Goal: Information Seeking & Learning: Learn about a topic

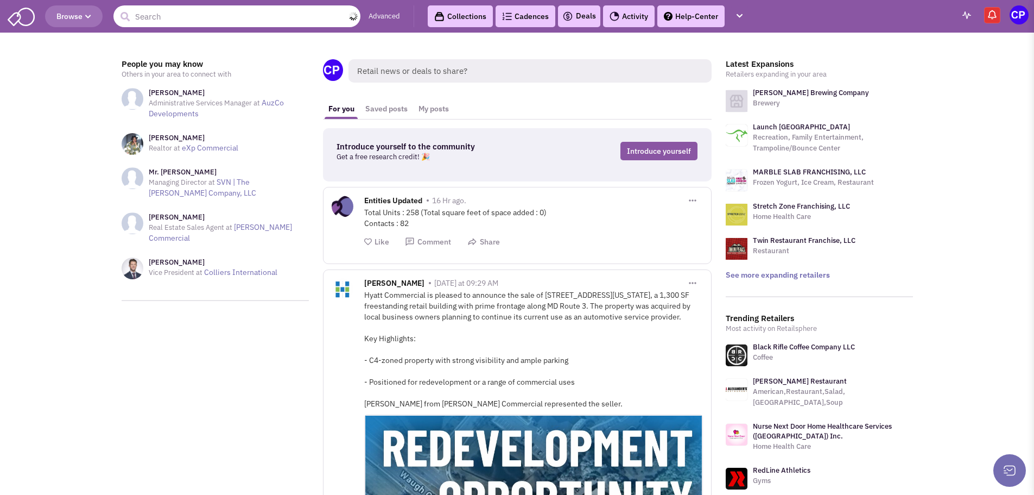
click at [138, 21] on input "text" at bounding box center [236, 16] width 247 height 22
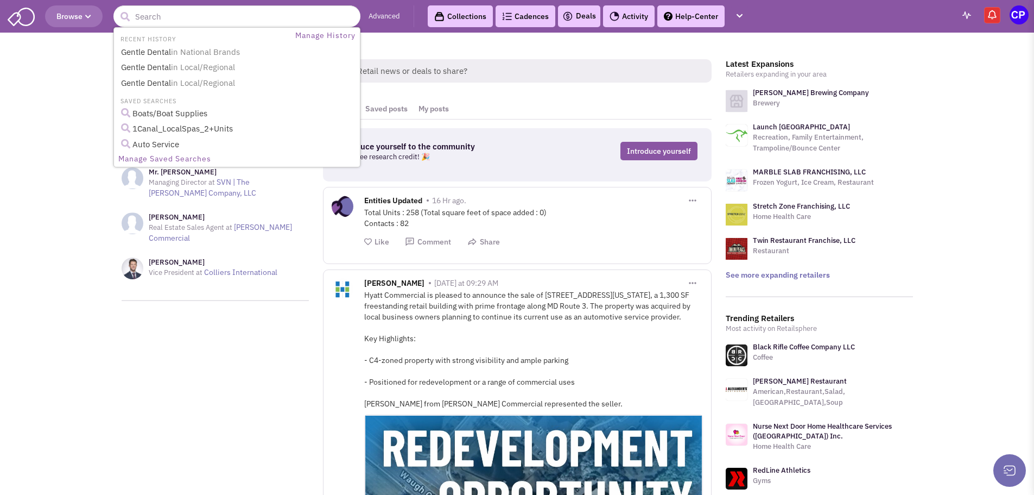
click at [95, 21] on button "Browse" at bounding box center [74, 16] width 58 height 22
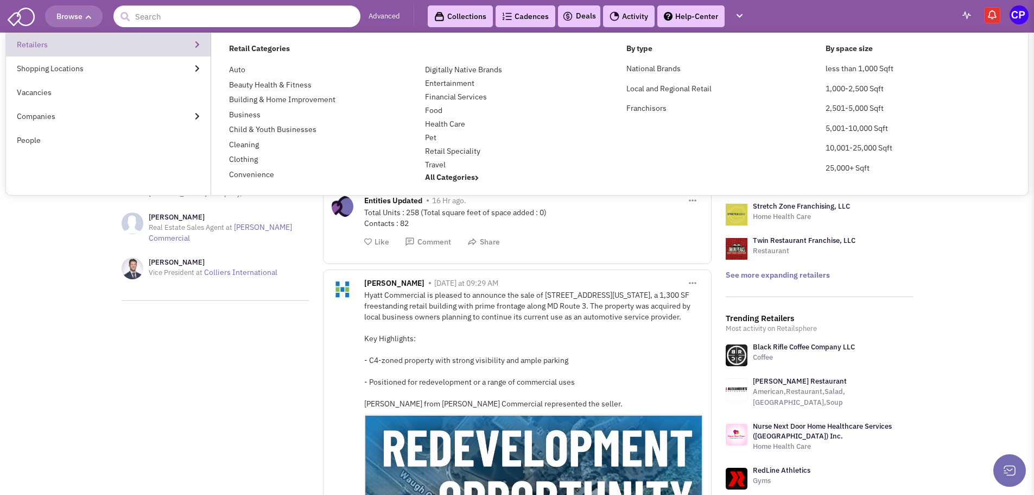
click at [197, 48] on link "Retailers" at bounding box center [108, 45] width 205 height 24
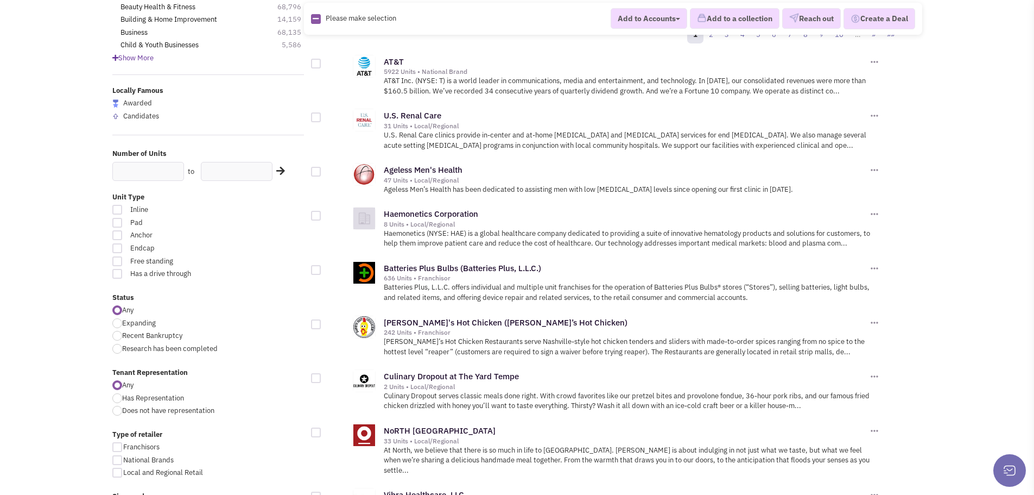
scroll to position [163, 0]
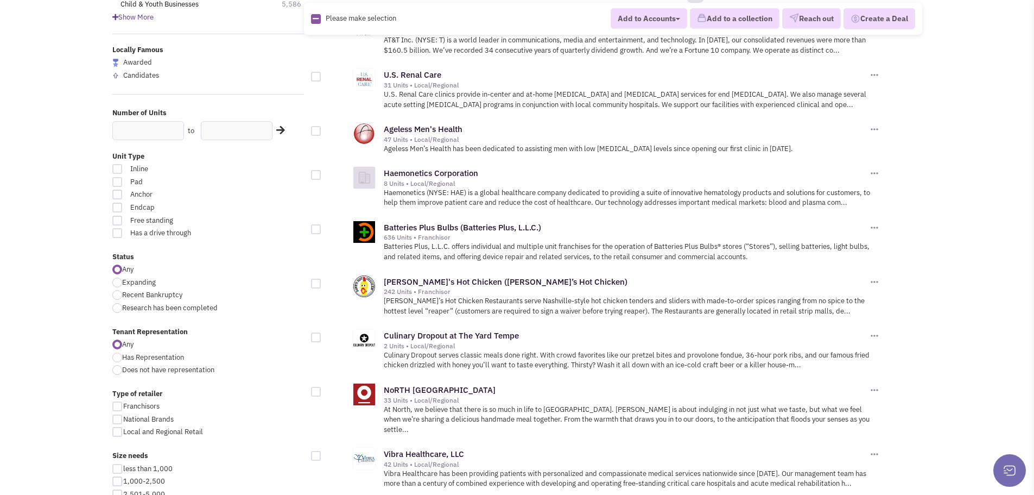
click at [118, 219] on div at bounding box center [117, 221] width 10 height 10
click at [244, 219] on input "Free standing" at bounding box center [247, 221] width 7 height 7
checkbox input "true"
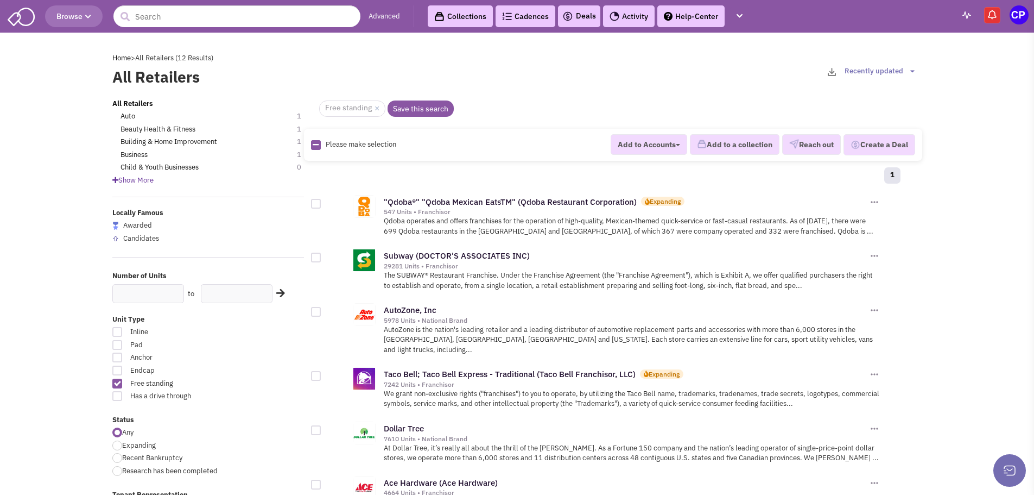
click at [119, 445] on div at bounding box center [117, 445] width 10 height 10
click at [122, 445] on input "Expanding" at bounding box center [125, 445] width 7 height 7
radio input "true"
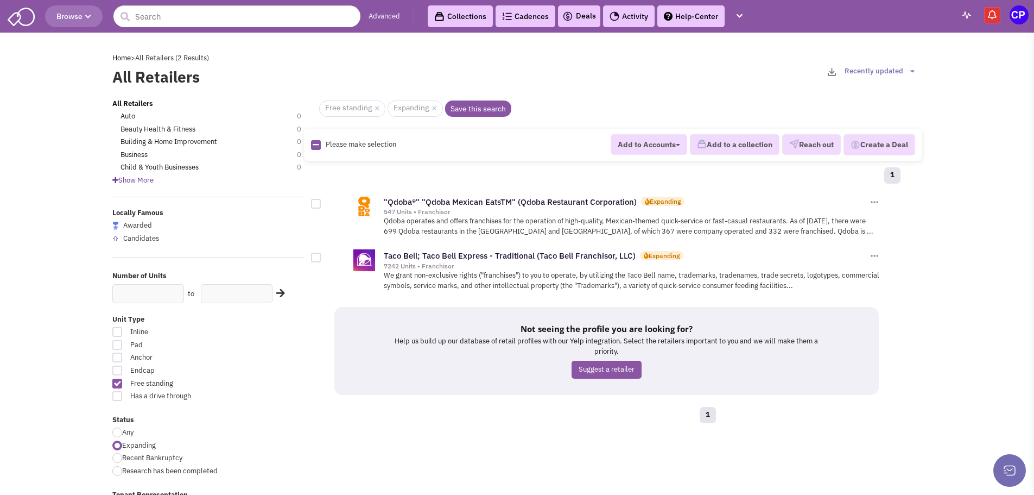
click at [122, 384] on div at bounding box center [117, 383] width 10 height 10
click at [244, 384] on input "Free standing" at bounding box center [247, 384] width 7 height 7
checkbox input "false"
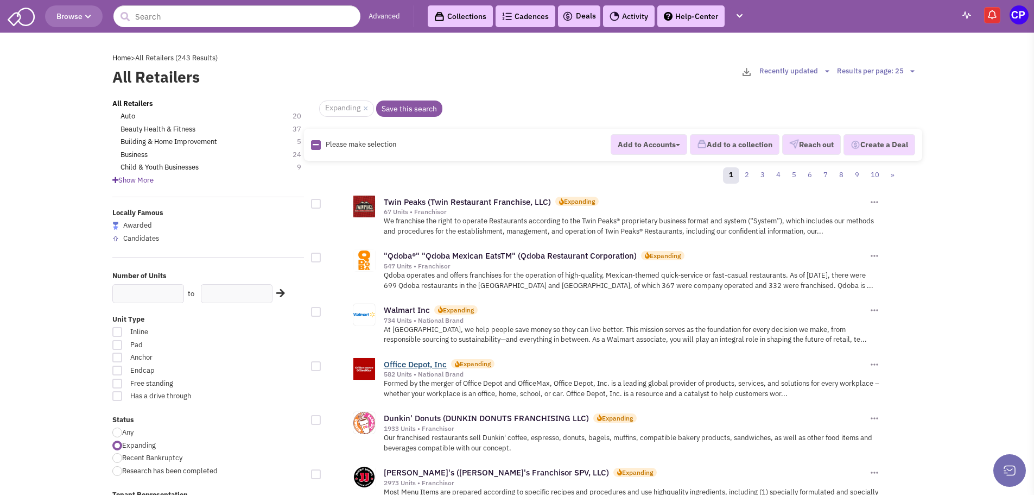
click at [394, 366] on link "Office Depot, Inc" at bounding box center [415, 364] width 63 height 10
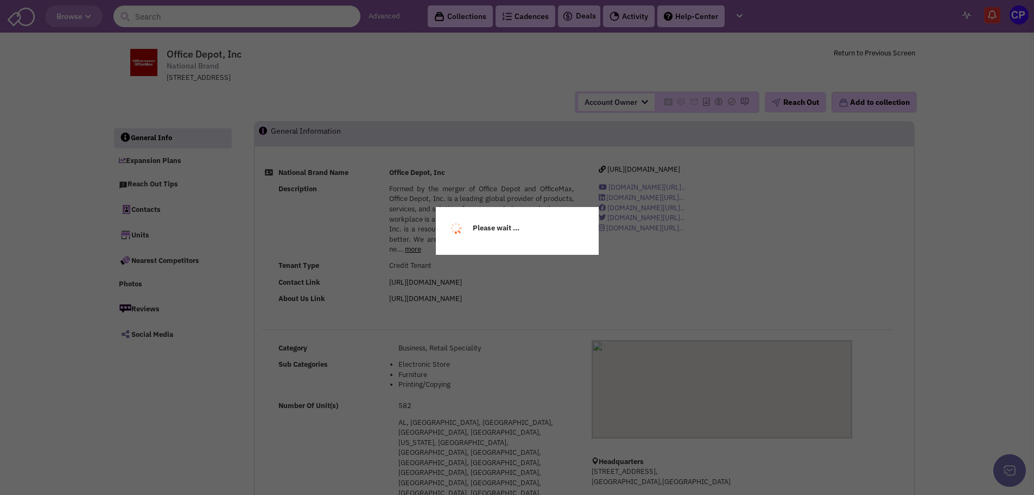
select select
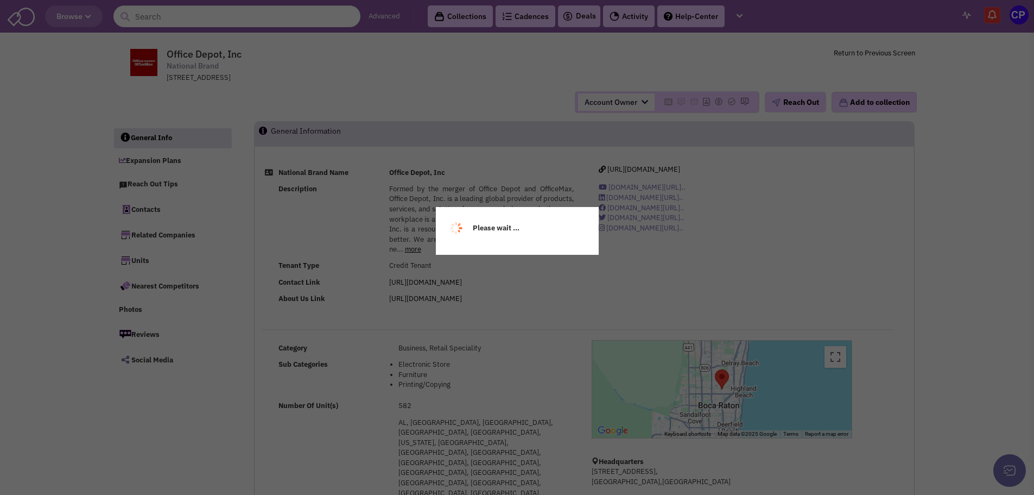
select select
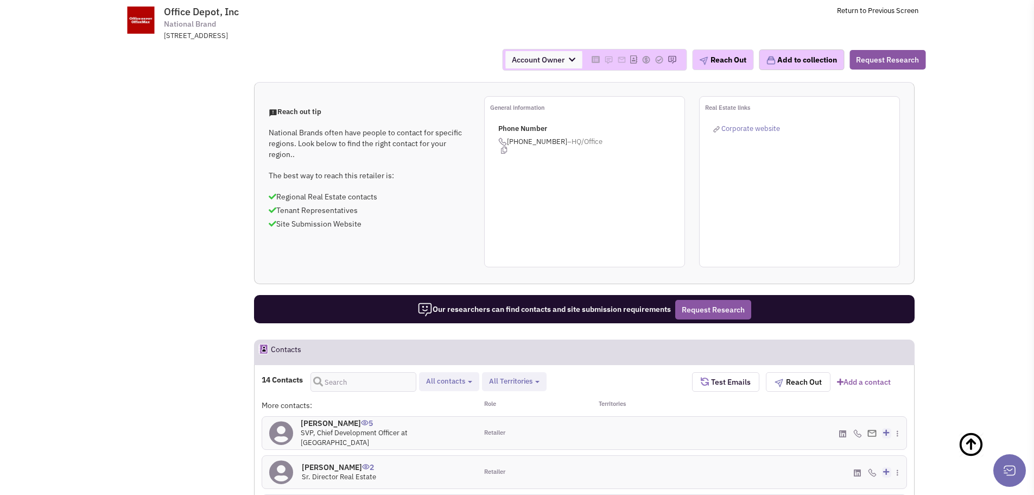
scroll to position [706, 0]
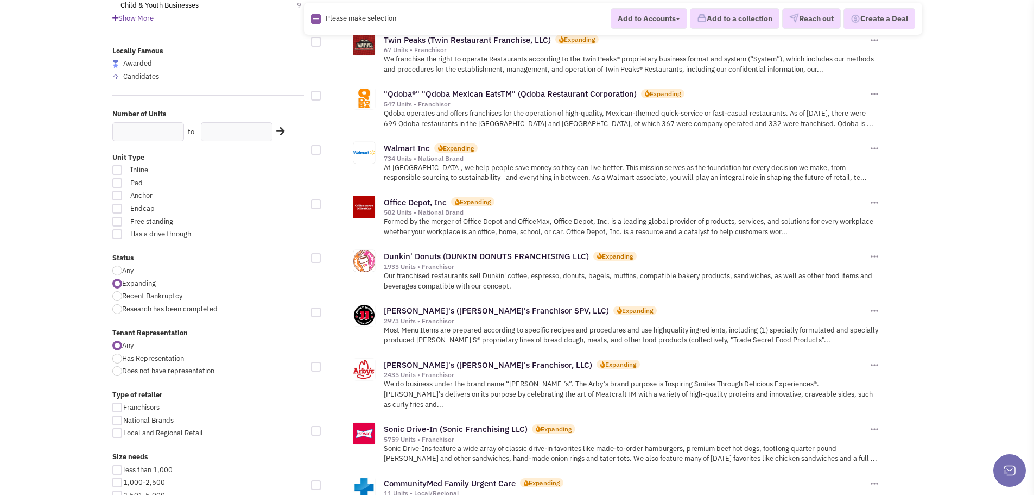
scroll to position [163, 0]
click at [435, 314] on div "Jimmy John's (Jimmy John's Franchisor SPV, LLC) Expanding" at bounding box center [626, 309] width 484 height 11
click at [434, 311] on link "Jimmy John's (Jimmy John's Franchisor SPV, LLC)" at bounding box center [496, 309] width 225 height 10
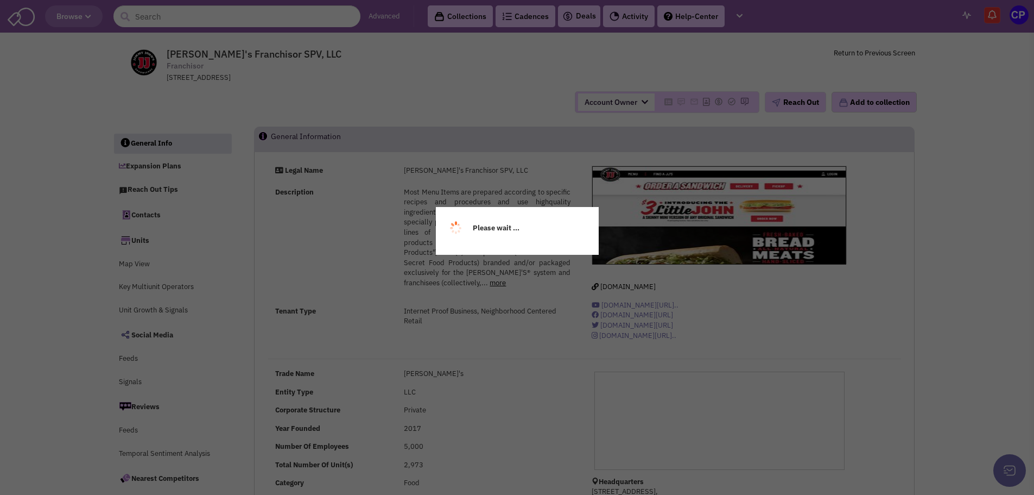
select select
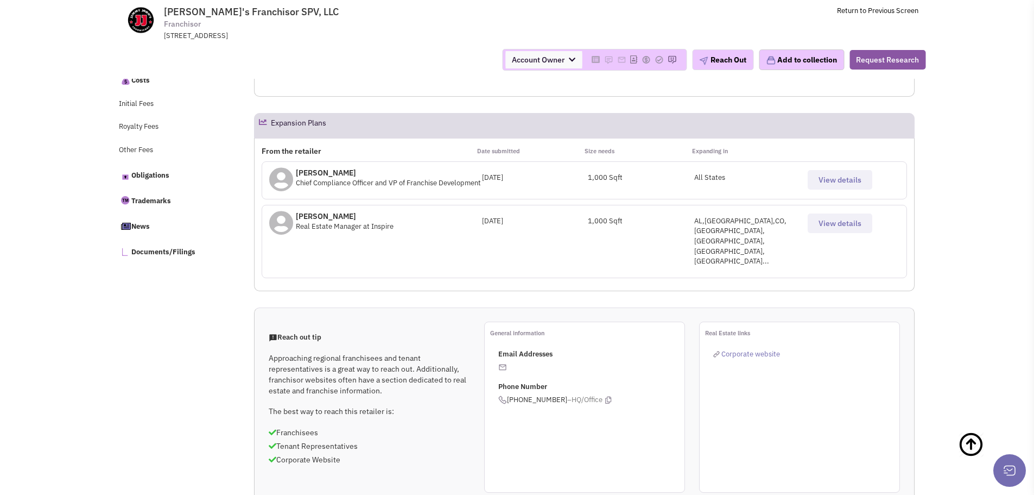
scroll to position [489, 0]
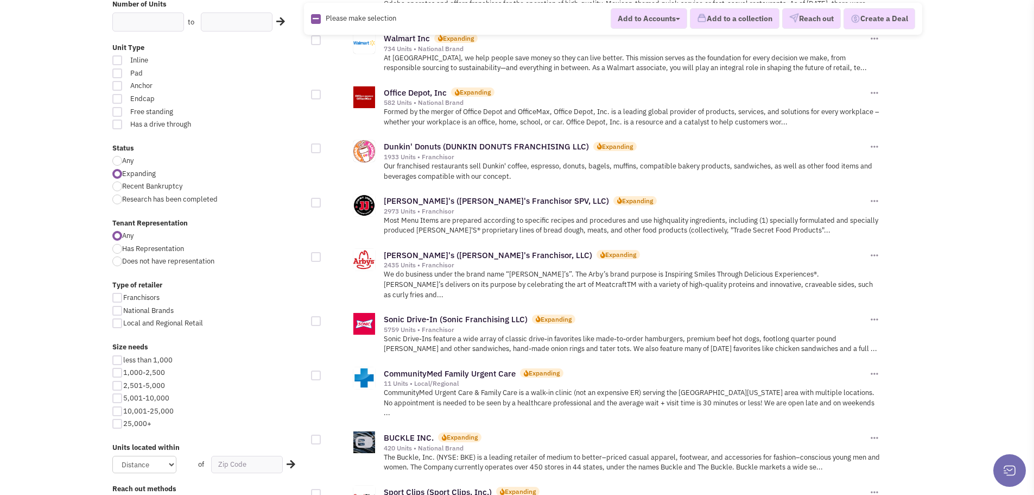
scroll to position [326, 0]
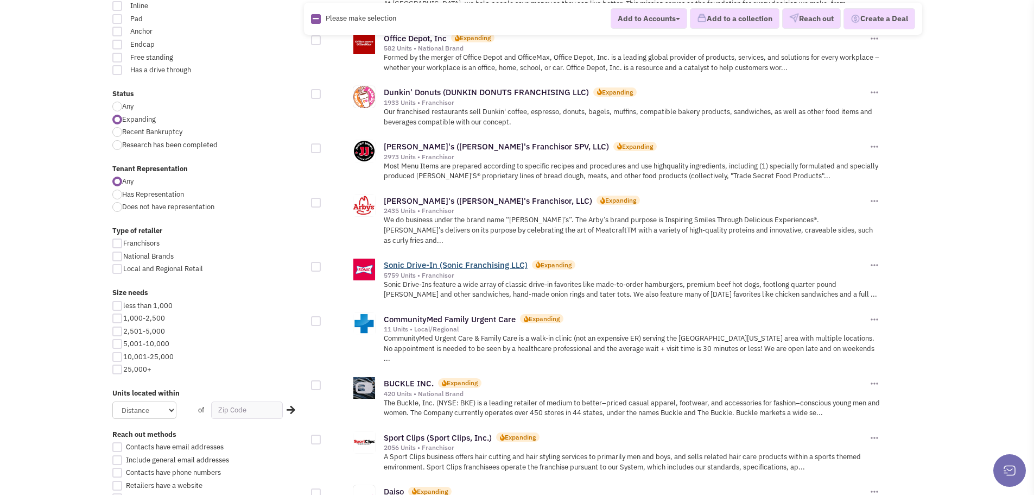
click at [407, 259] on link "Sonic Drive-In (Sonic Franchising LLC)" at bounding box center [456, 264] width 144 height 10
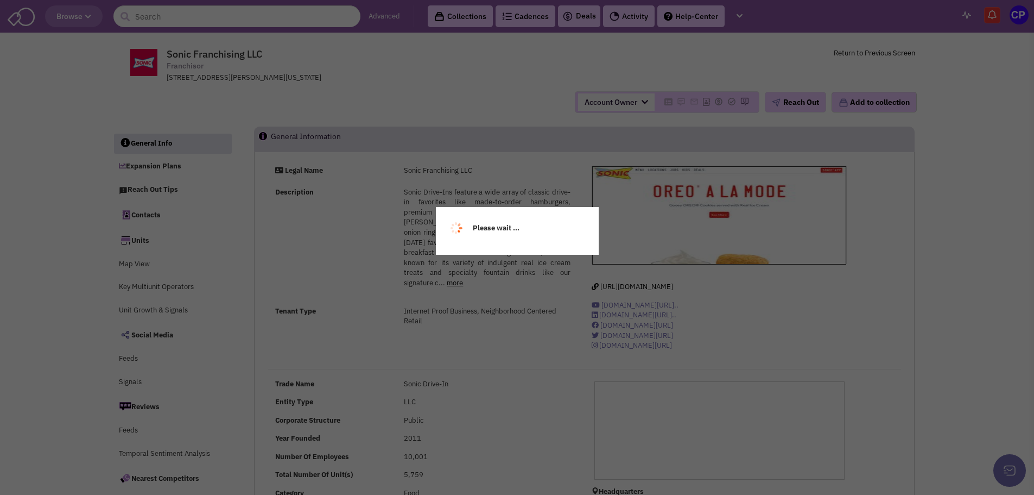
select select
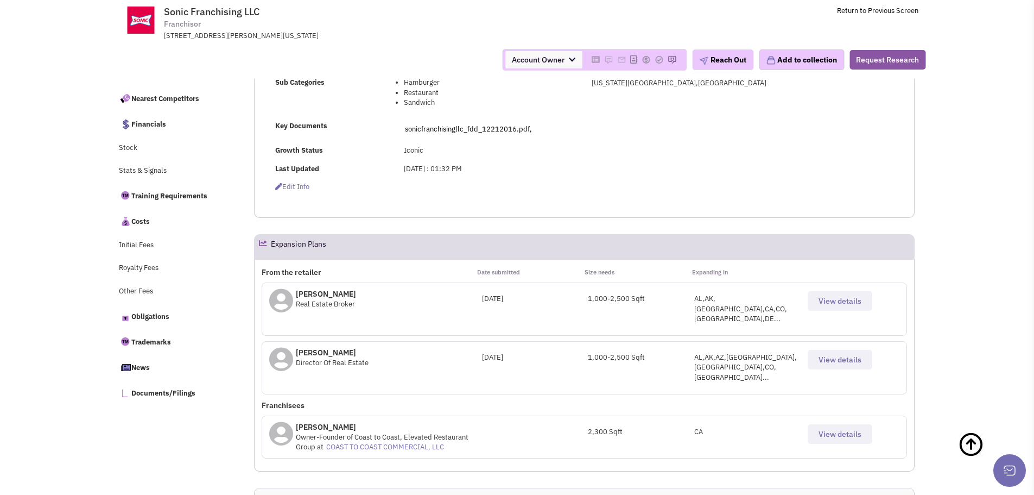
scroll to position [458, 0]
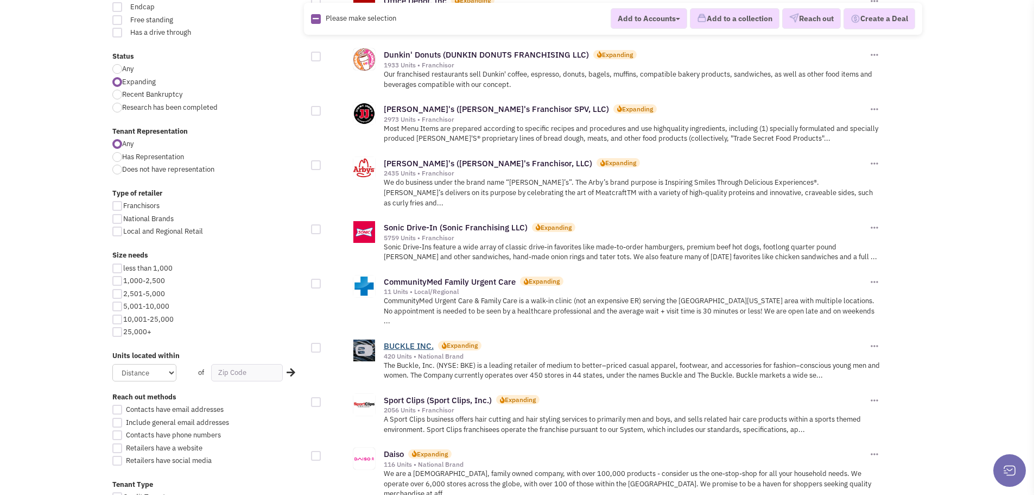
scroll to position [434, 0]
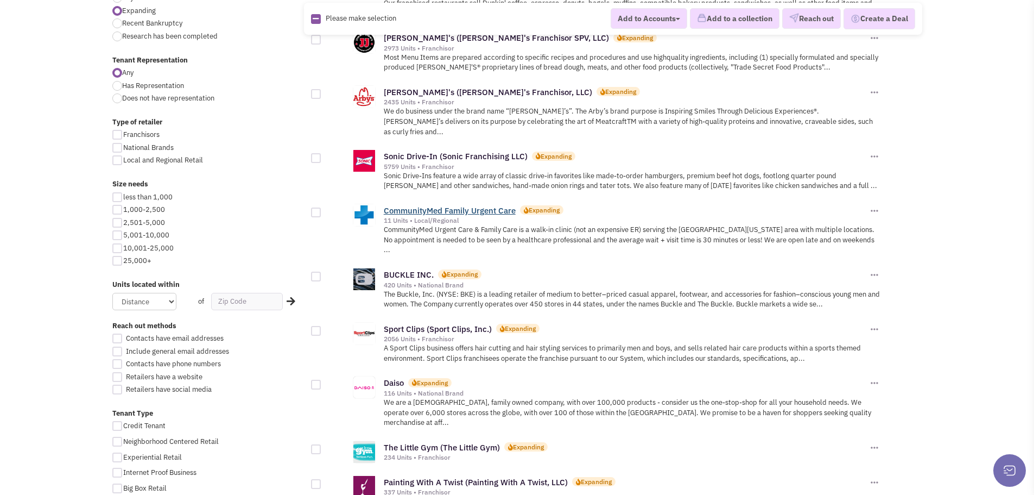
click at [446, 205] on link "CommunityMed Family Urgent Care" at bounding box center [450, 210] width 132 height 10
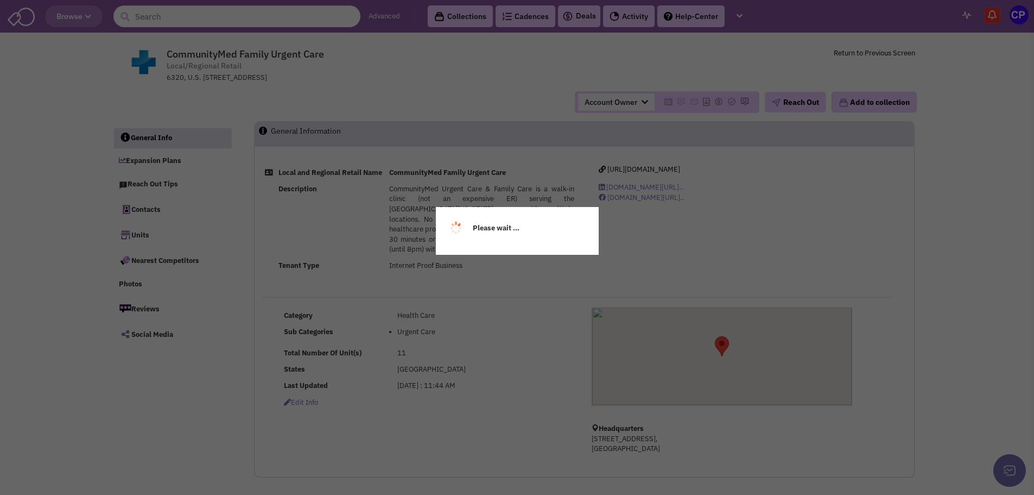
select select
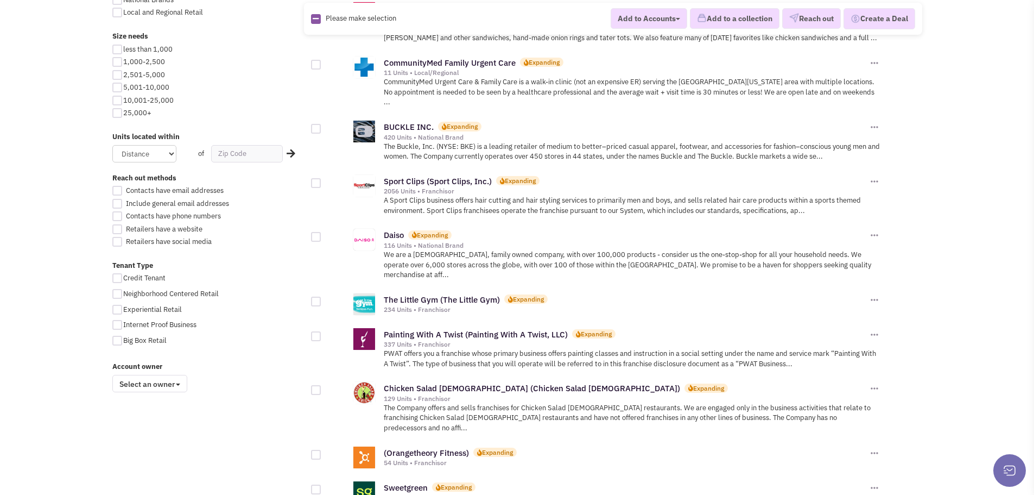
scroll to position [597, 0]
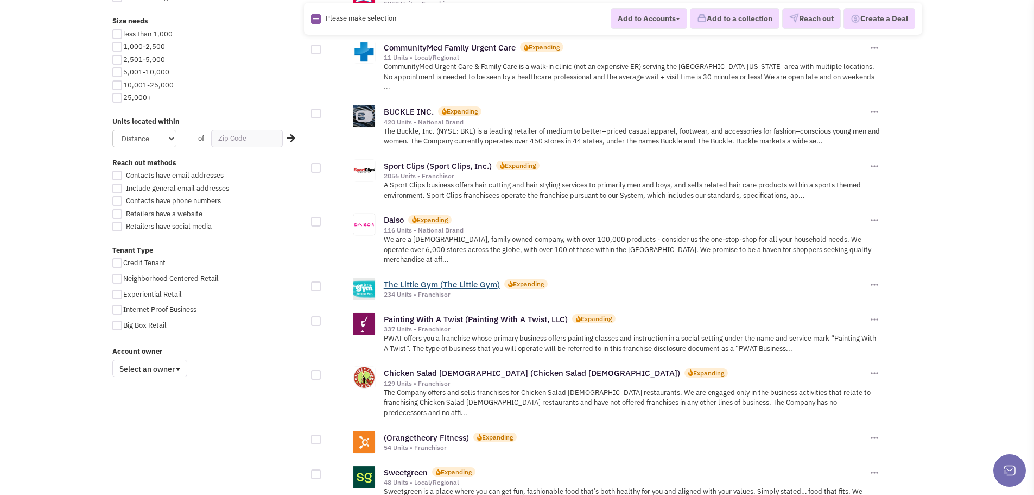
click at [407, 279] on link "The Little Gym (The Little Gym)" at bounding box center [442, 284] width 116 height 10
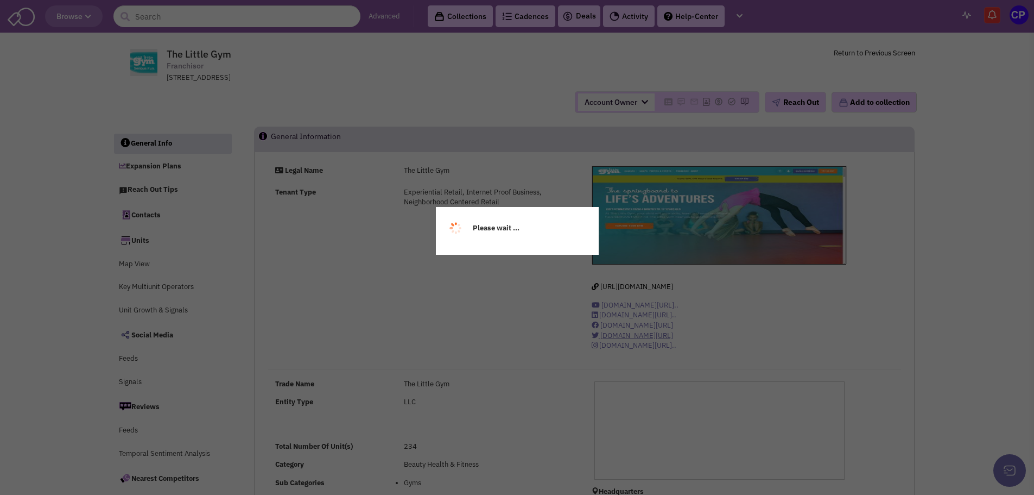
select select
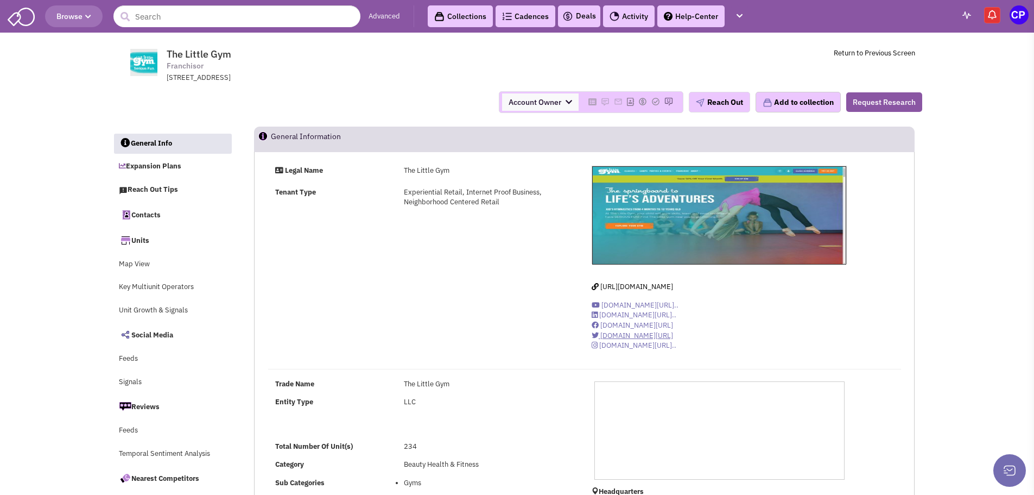
select select
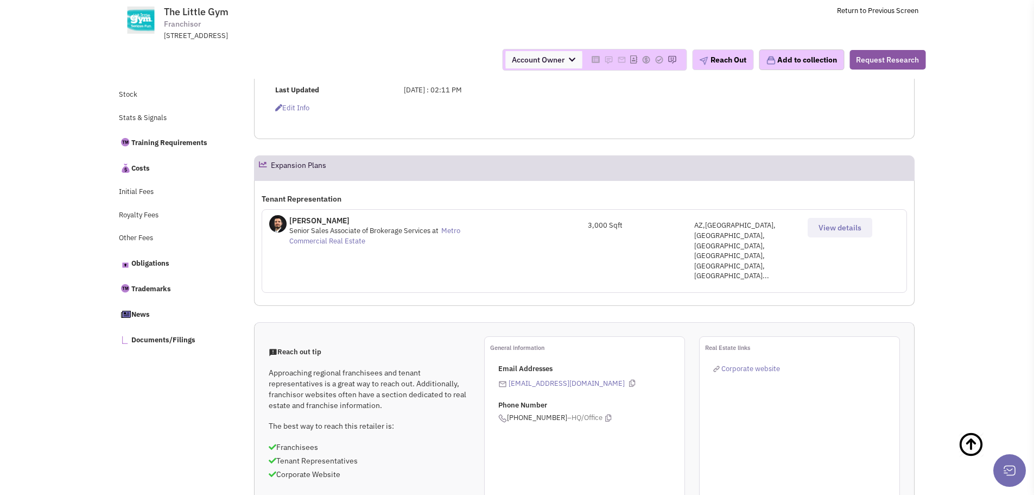
scroll to position [380, 0]
click at [821, 230] on span "View details" at bounding box center [840, 227] width 43 height 10
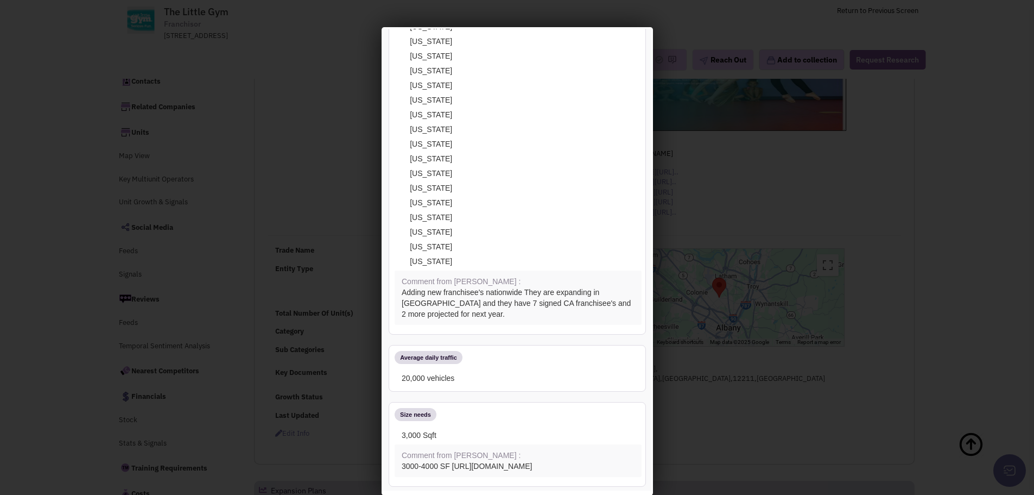
scroll to position [326, 0]
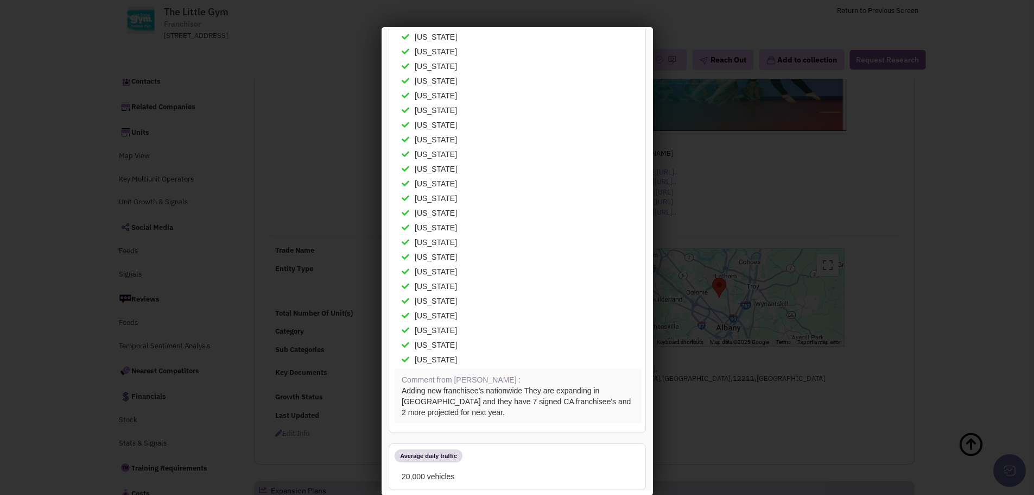
click at [926, 226] on div at bounding box center [517, 247] width 1034 height 495
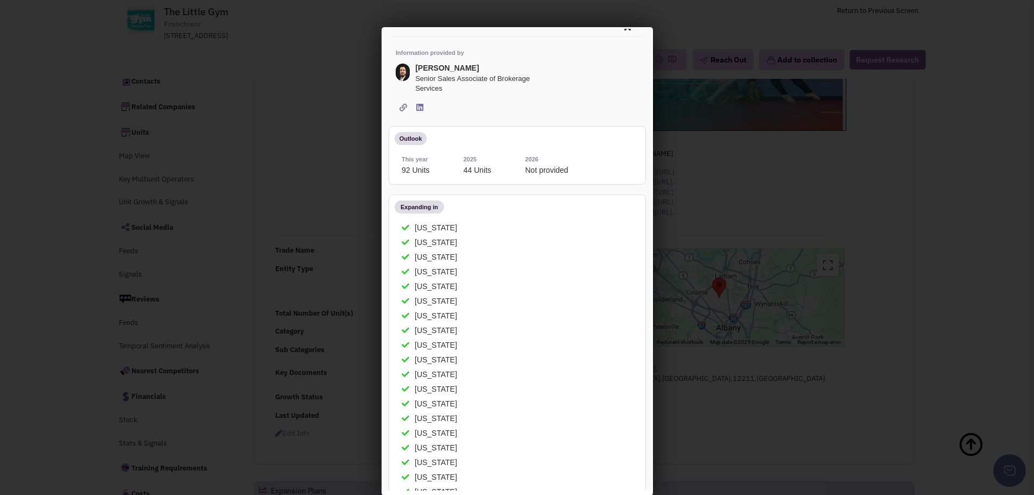
scroll to position [0, 0]
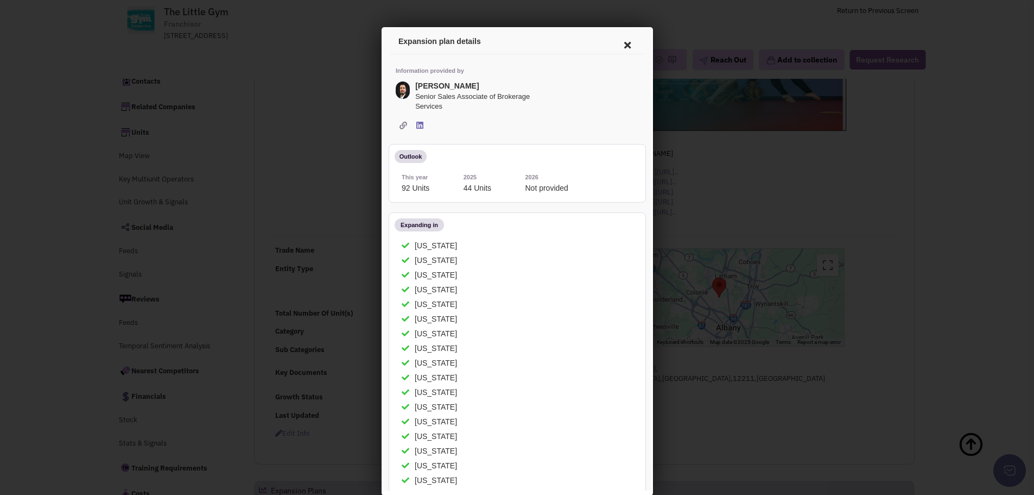
click at [617, 43] on icon at bounding box center [625, 43] width 23 height 26
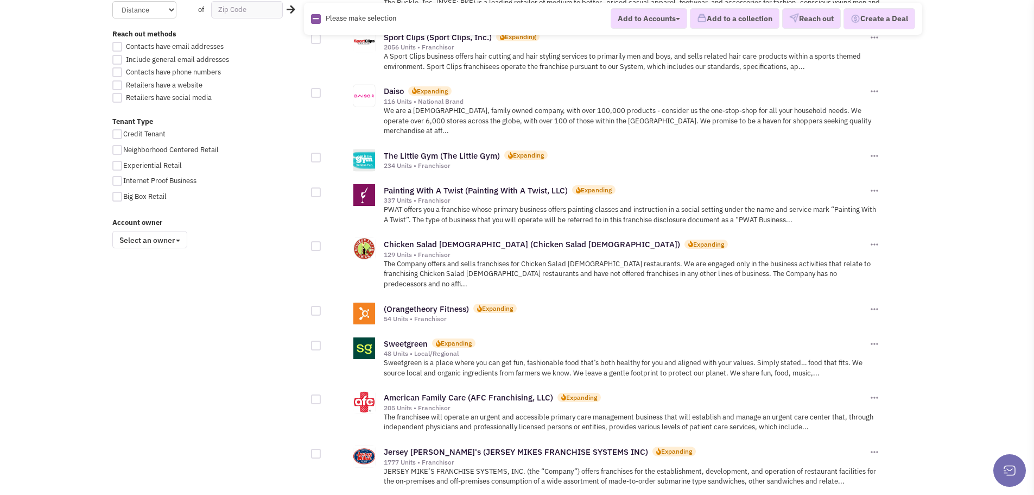
scroll to position [760, 0]
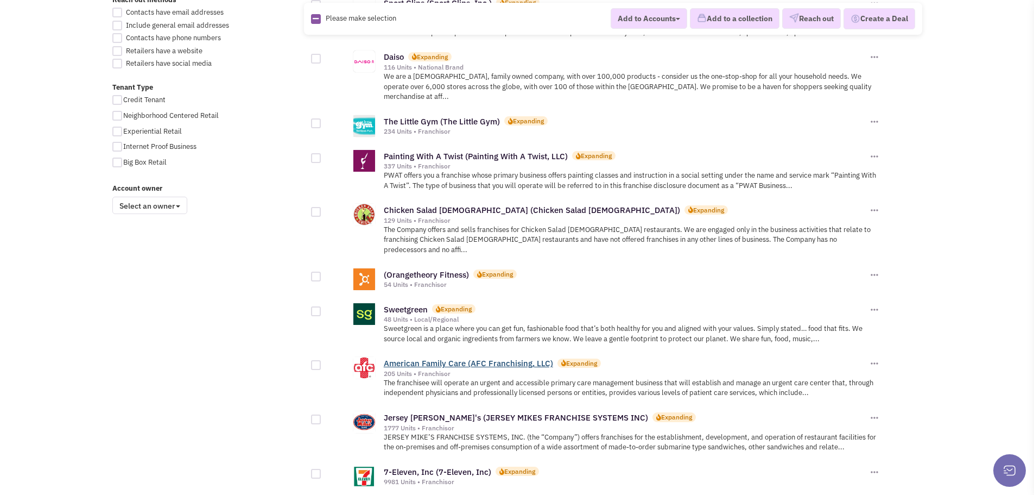
click at [424, 358] on link "American Family Care (AFC Franchising, LLC)" at bounding box center [468, 363] width 169 height 10
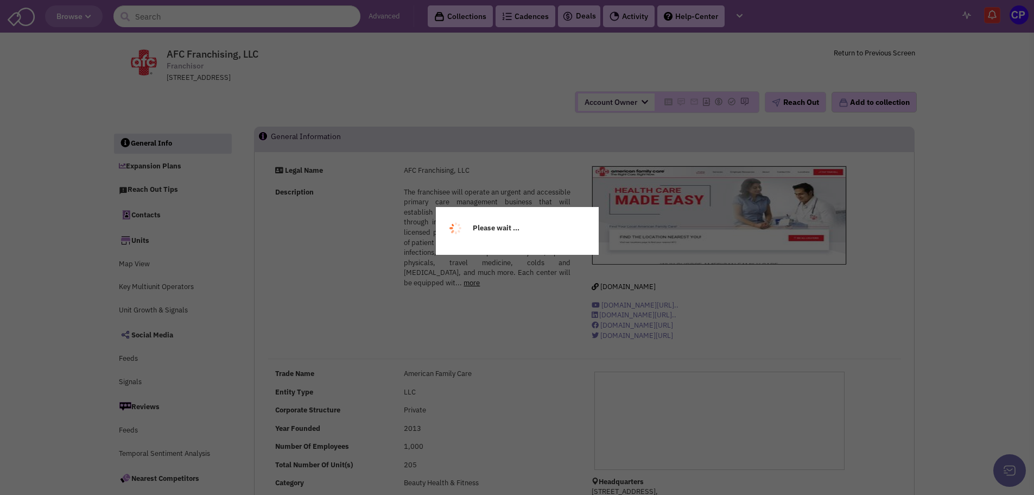
select select
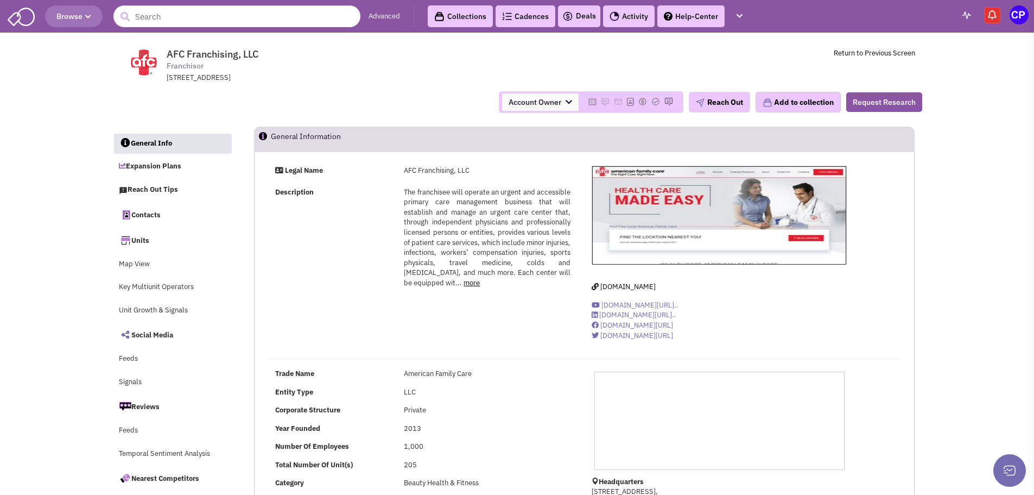
select select
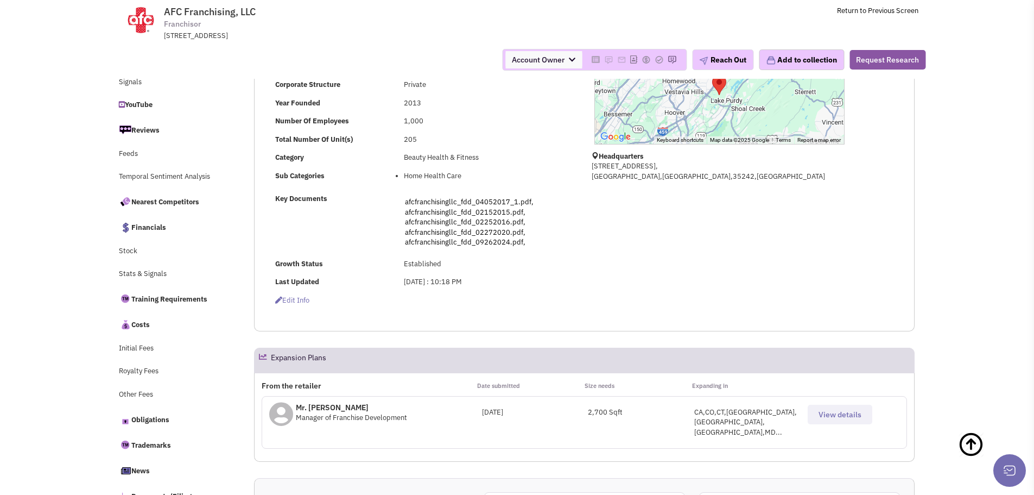
scroll to position [380, 0]
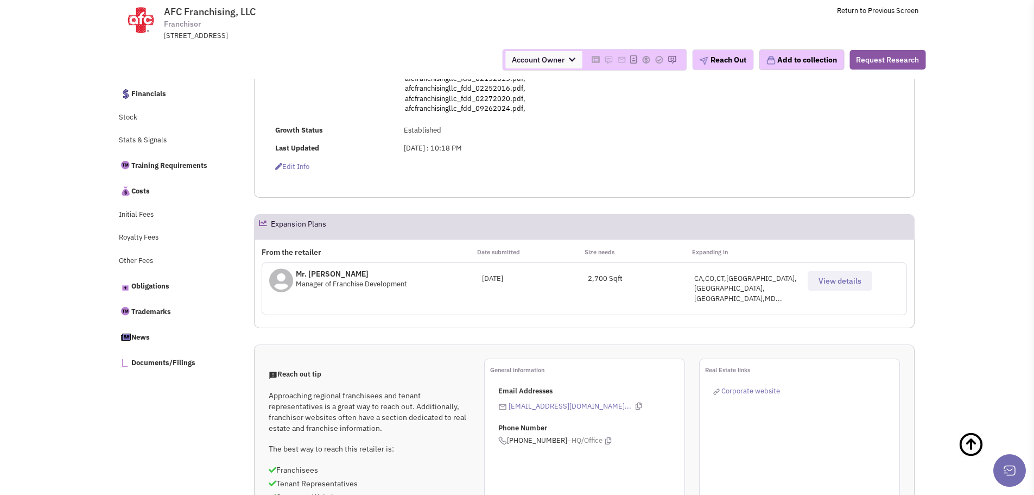
click at [843, 296] on div "Mr. Brian Robinson Manager of Franchise Development September 26, 2024 2,700 Sq…" at bounding box center [584, 288] width 645 height 53
click at [841, 283] on span "View details" at bounding box center [840, 281] width 43 height 10
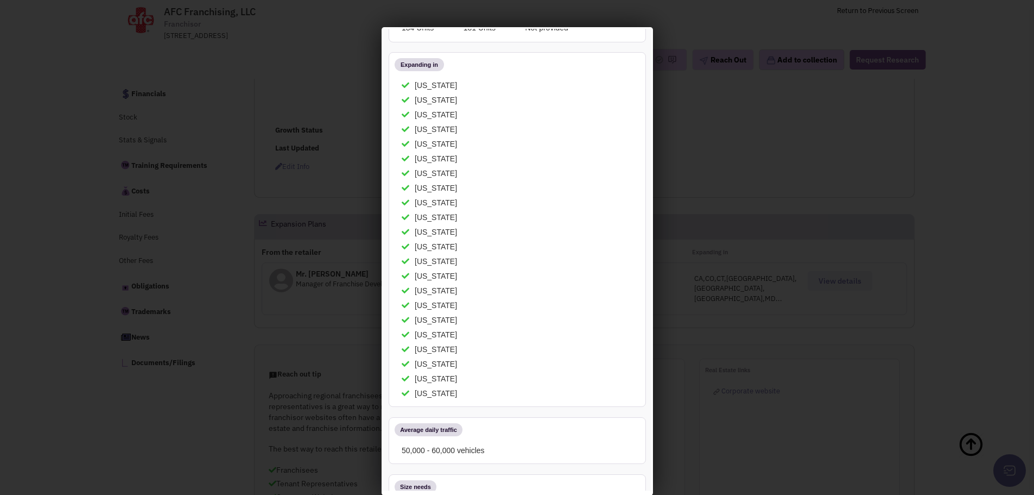
scroll to position [0, 0]
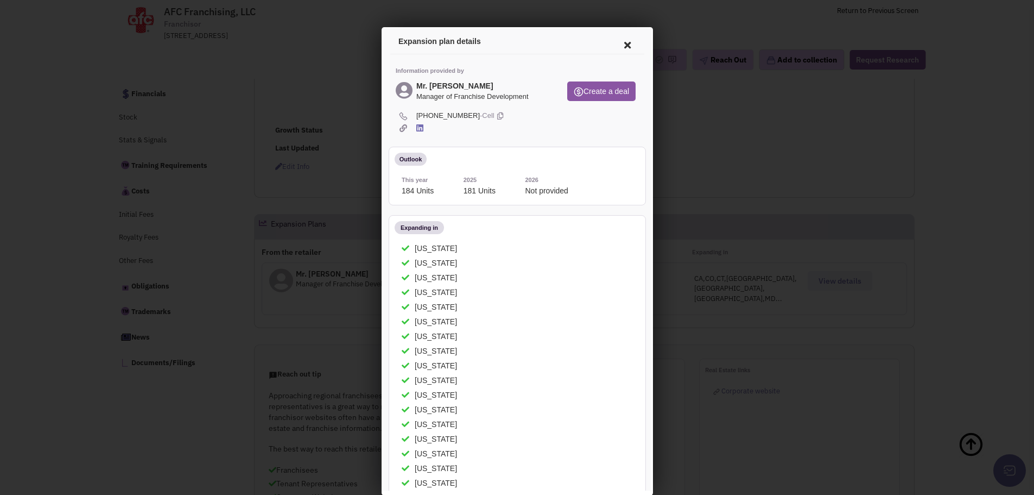
drag, startPoint x: 618, startPoint y: 41, endPoint x: 617, endPoint y: 61, distance: 19.6
click at [618, 42] on icon at bounding box center [625, 43] width 23 height 26
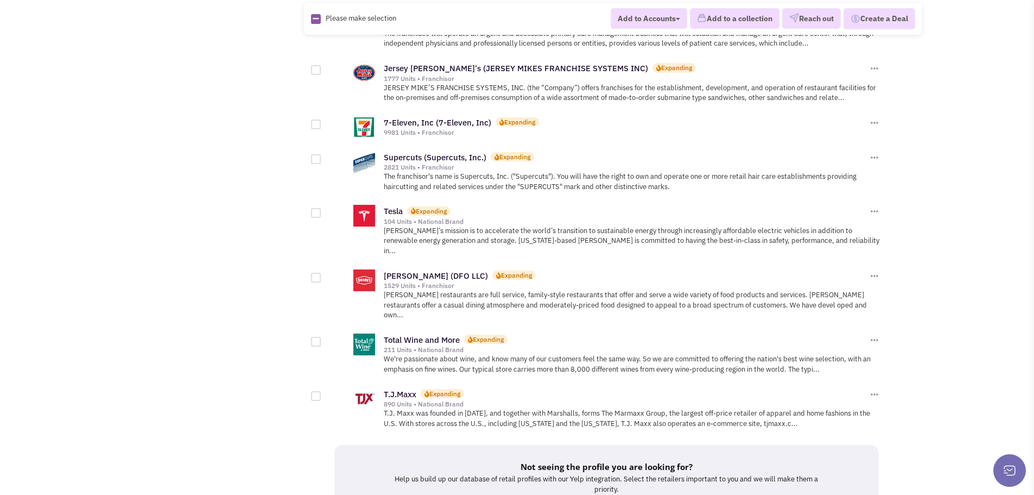
scroll to position [1140, 0]
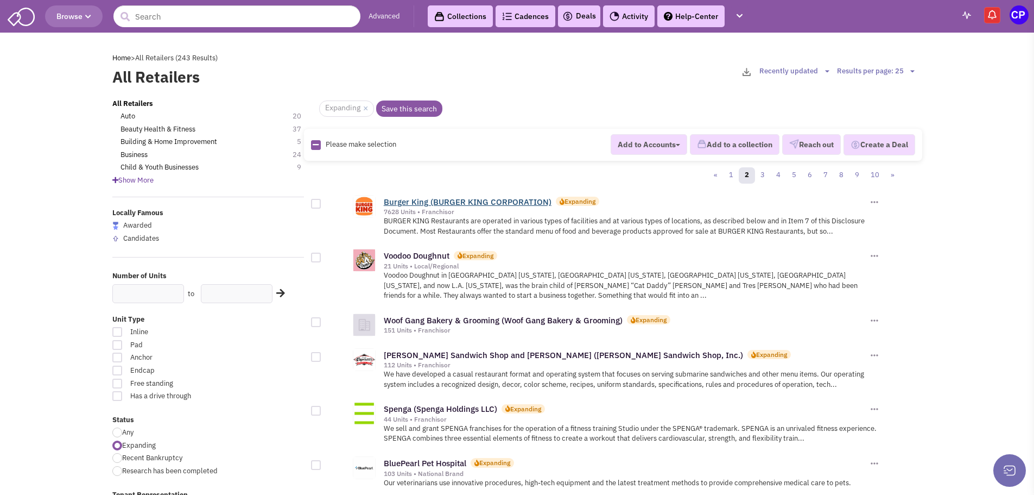
click at [429, 203] on link "Burger King (BURGER KING CORPORATION)" at bounding box center [468, 202] width 168 height 10
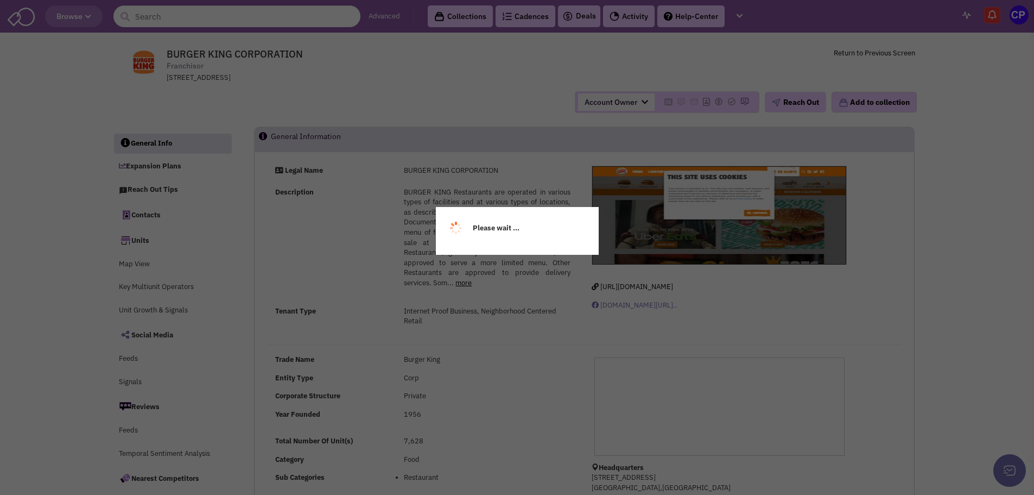
select select
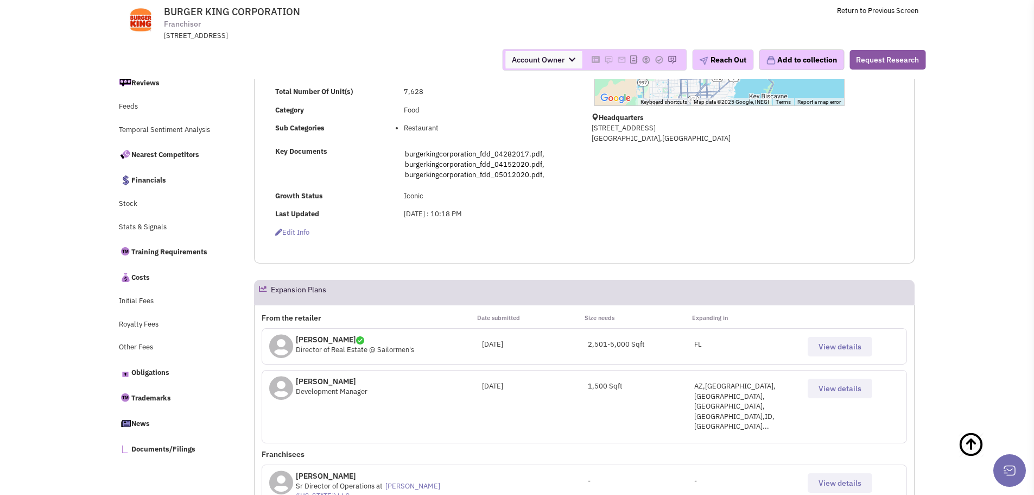
scroll to position [271, 0]
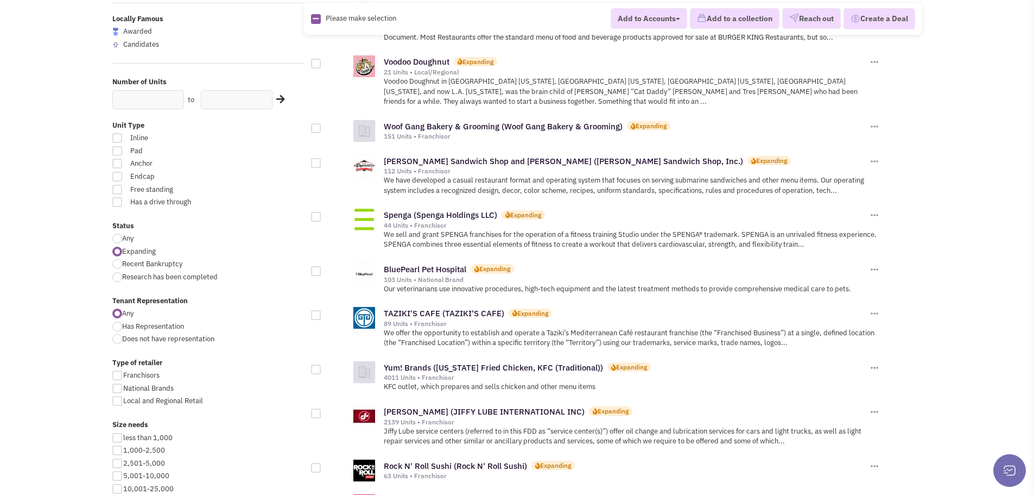
scroll to position [217, 0]
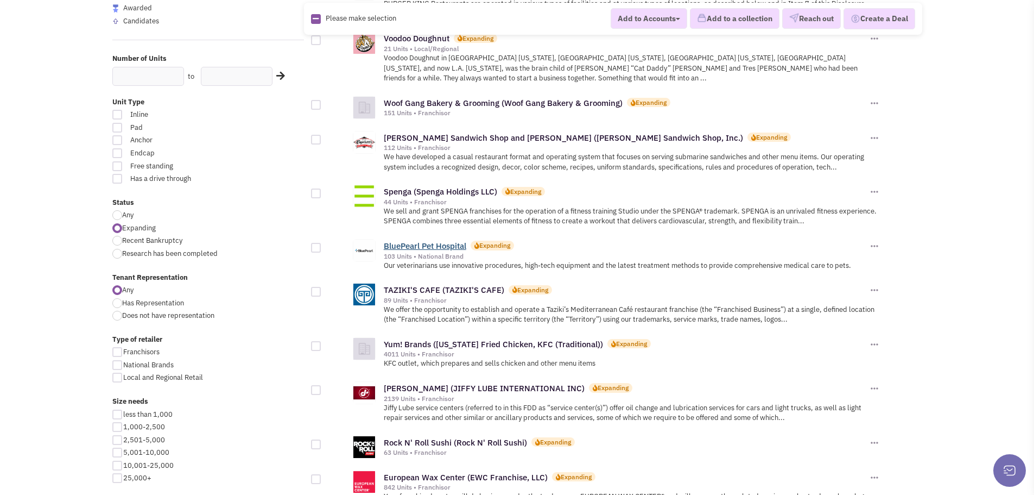
click at [404, 240] on link "BluePearl Pet Hospital" at bounding box center [425, 245] width 83 height 10
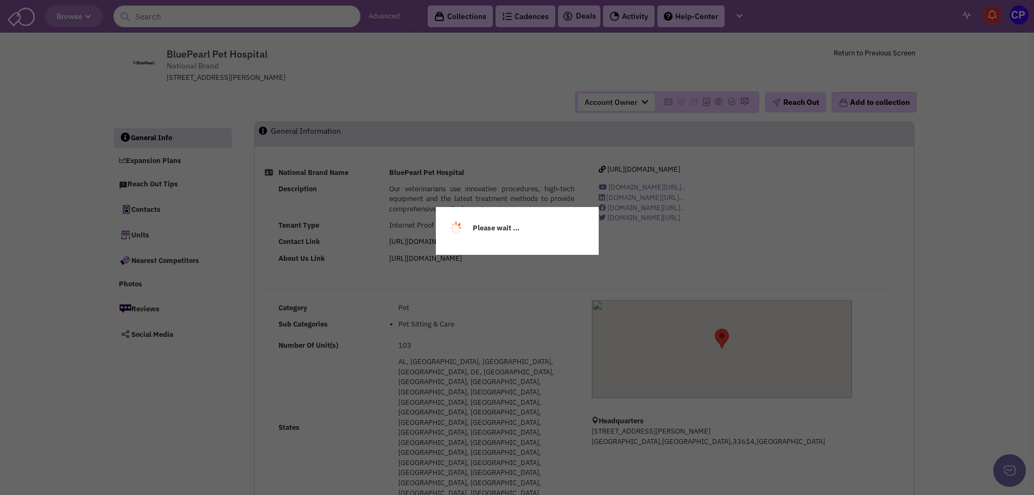
select select
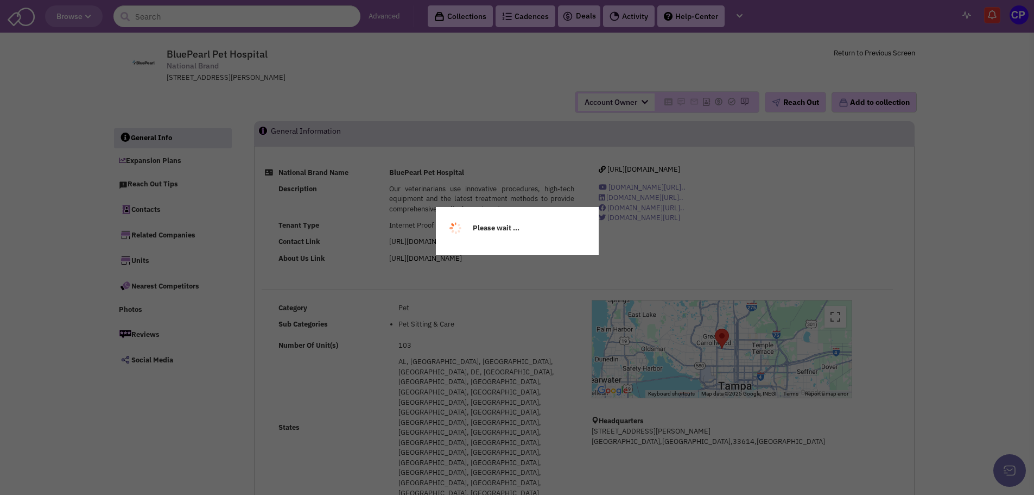
select select
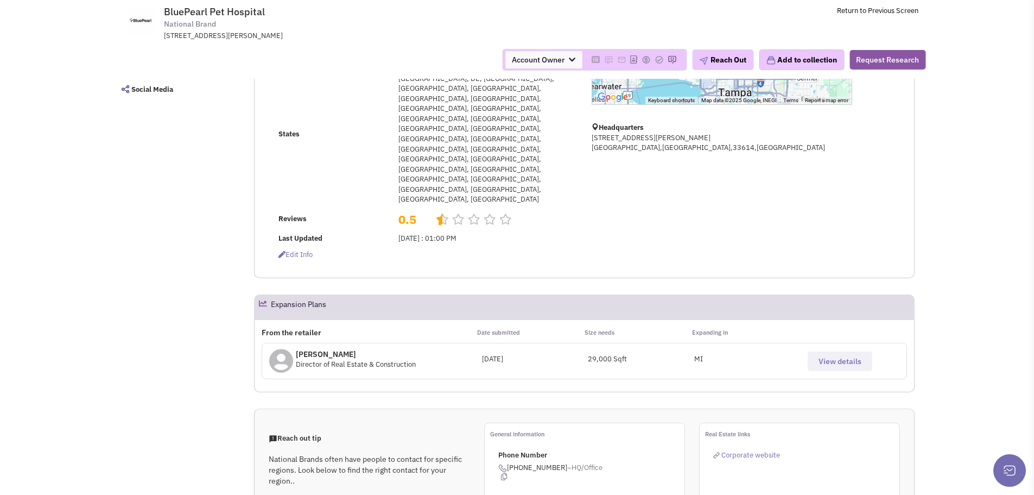
scroll to position [217, 0]
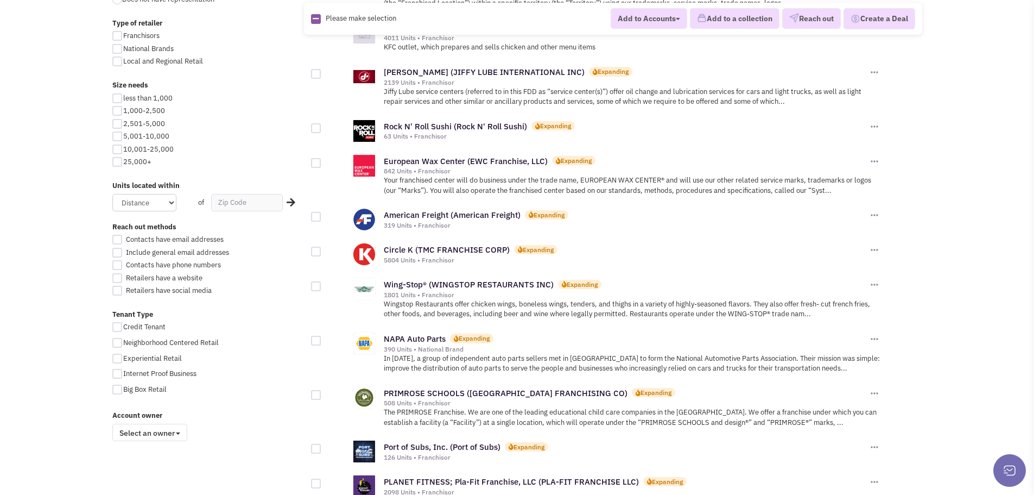
scroll to position [543, 0]
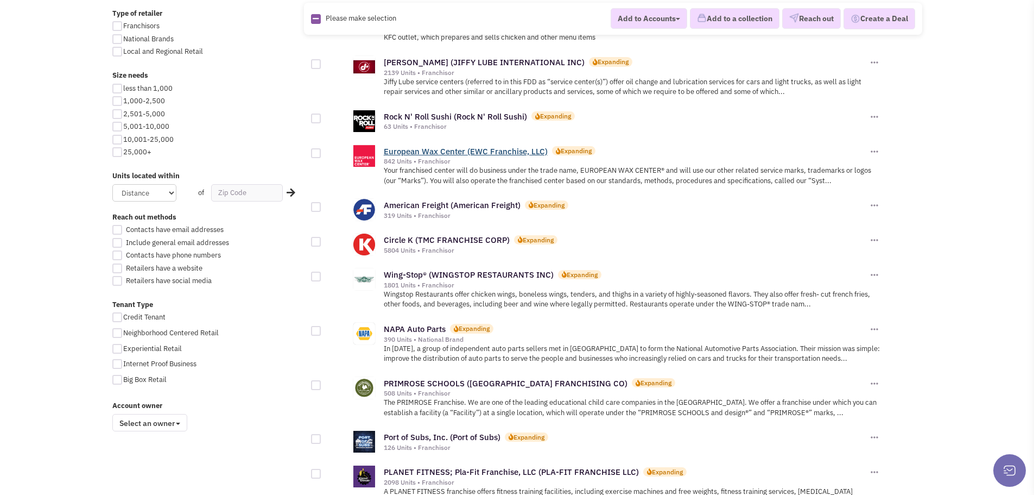
click at [402, 146] on link "European Wax Center (EWC Franchise, LLC)" at bounding box center [466, 151] width 164 height 10
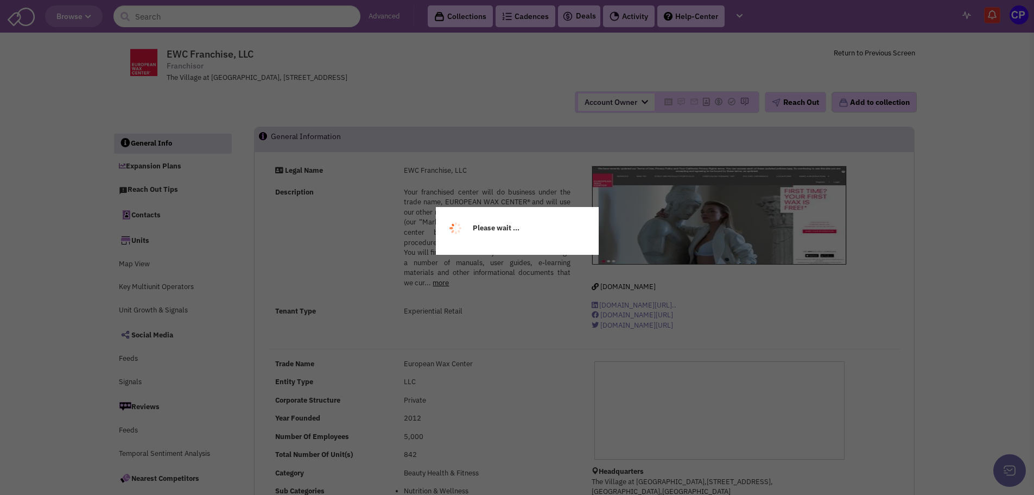
select select
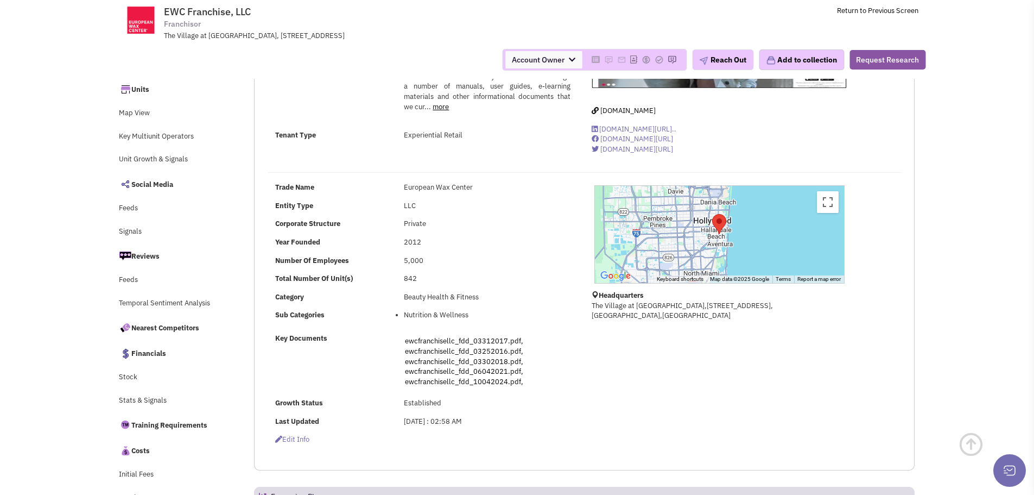
scroll to position [217, 0]
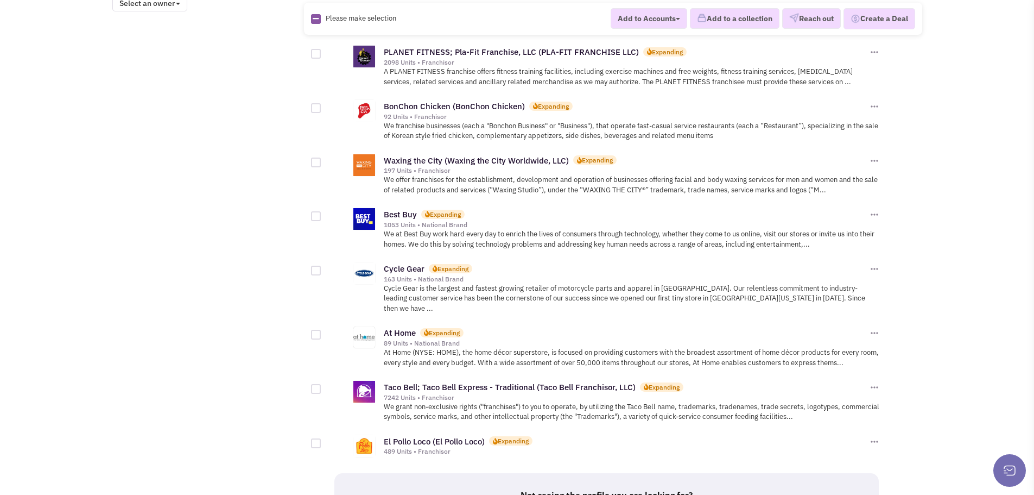
scroll to position [1031, 0]
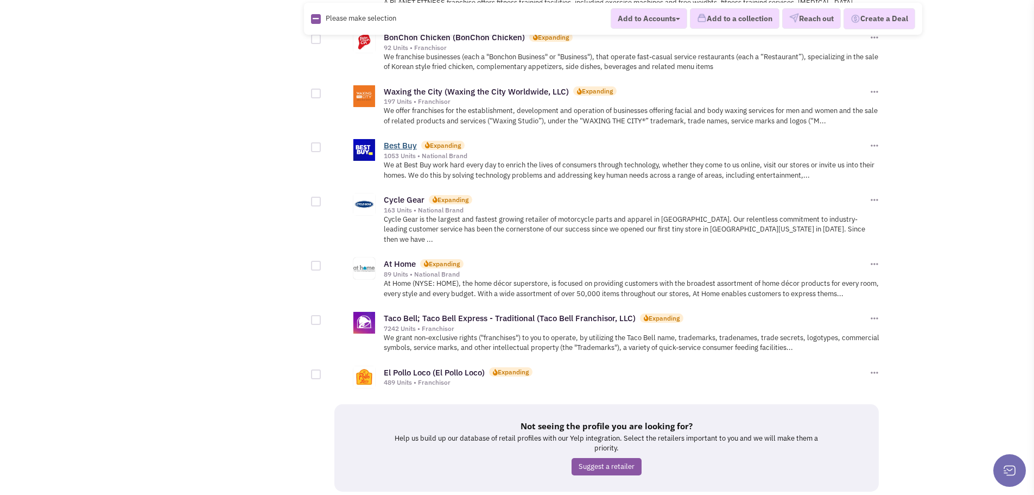
click at [403, 140] on link "Best Buy" at bounding box center [400, 145] width 33 height 10
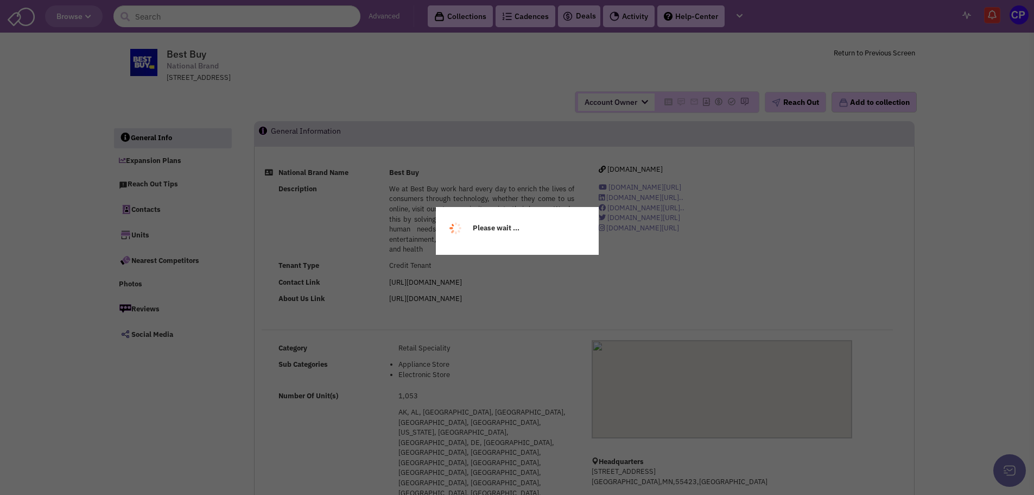
select select
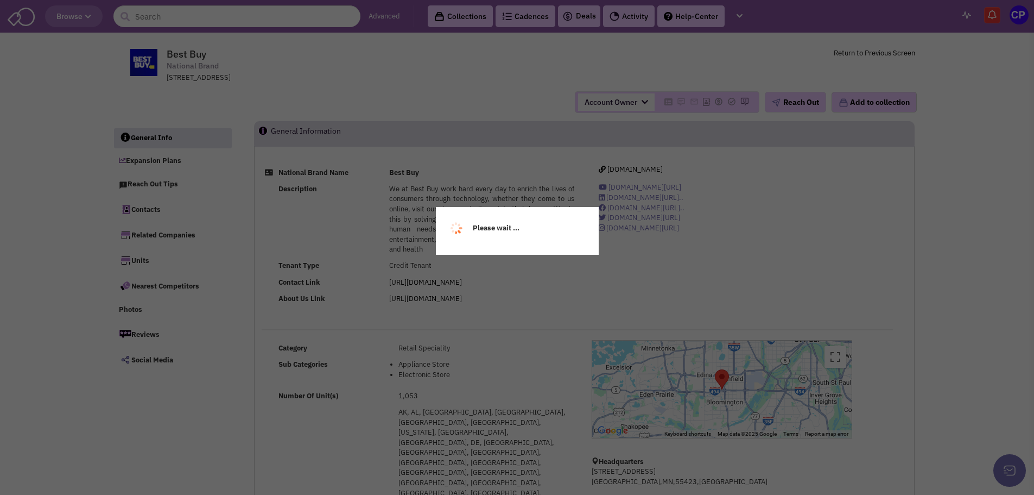
select select
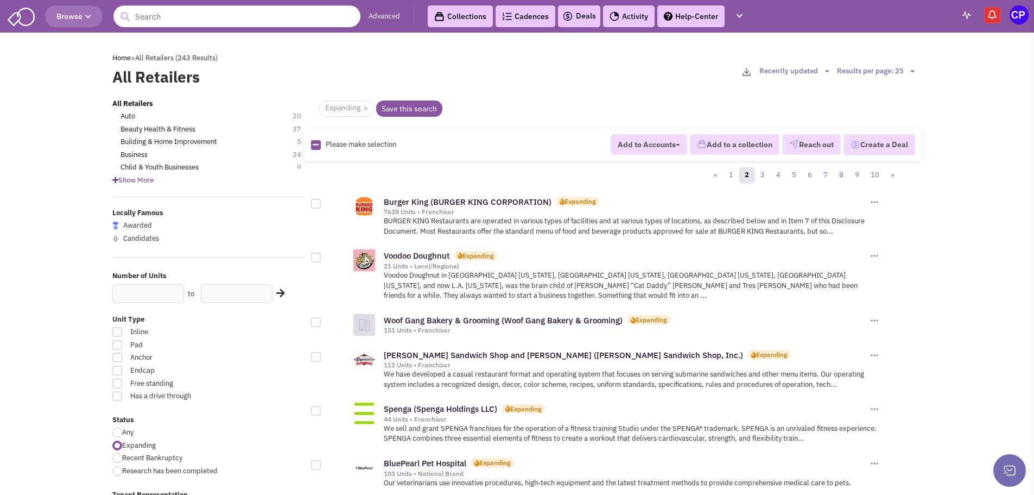
scroll to position [1031, 0]
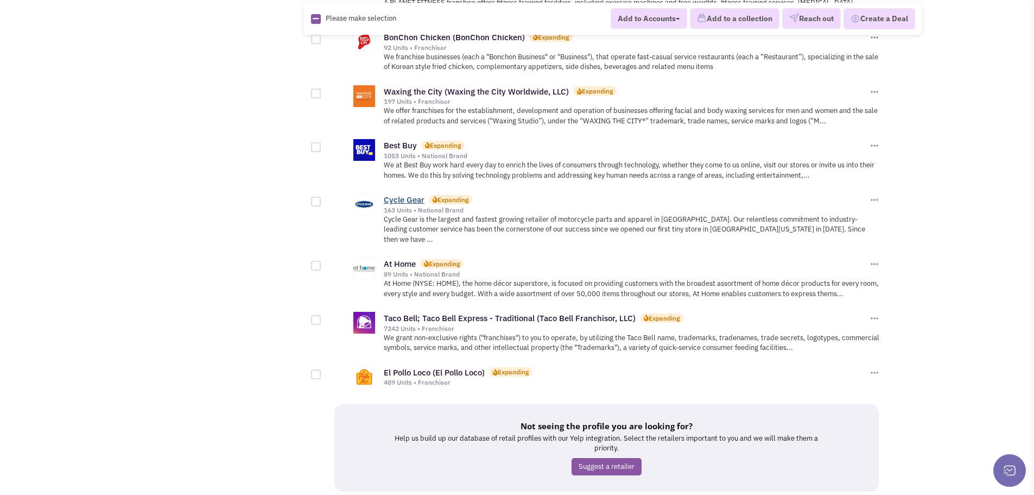
click at [400, 194] on link "Cycle Gear" at bounding box center [404, 199] width 41 height 10
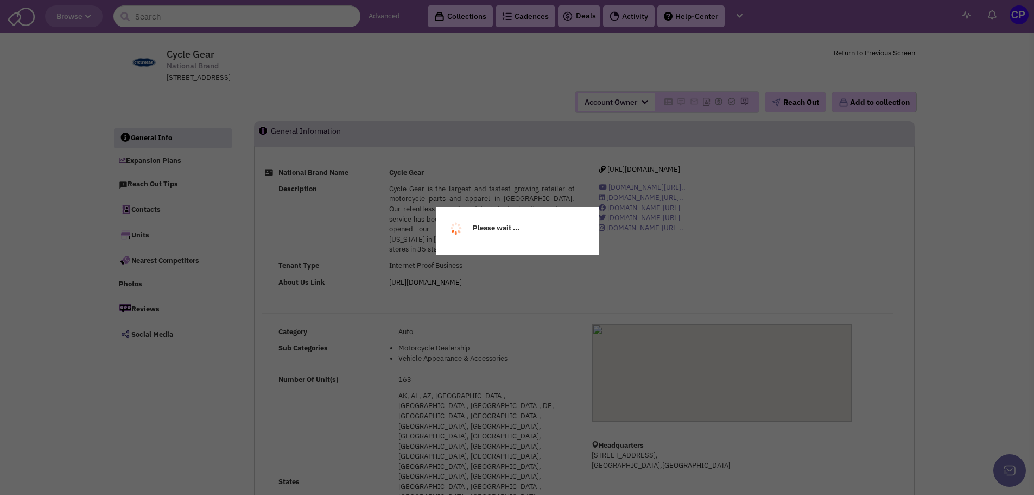
select select
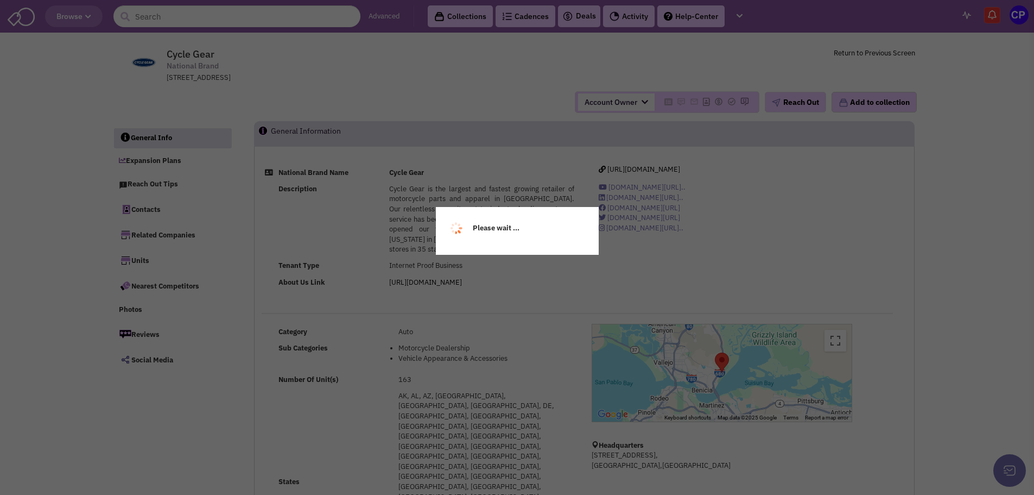
select select
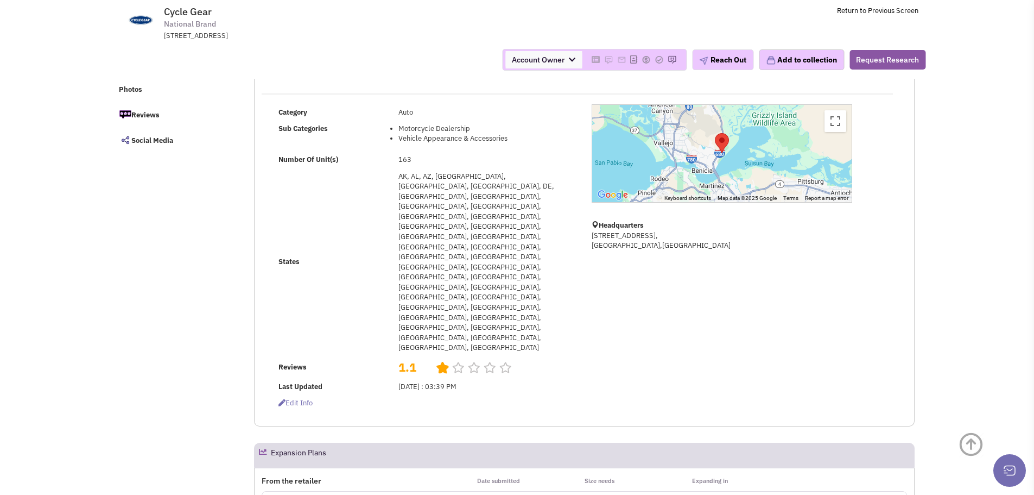
scroll to position [163, 0]
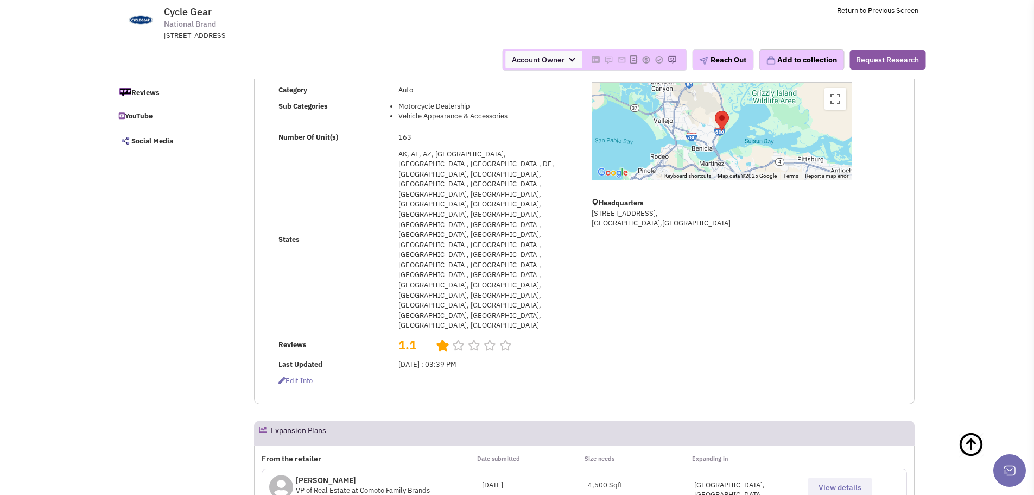
click at [852, 482] on span "View details" at bounding box center [840, 487] width 43 height 10
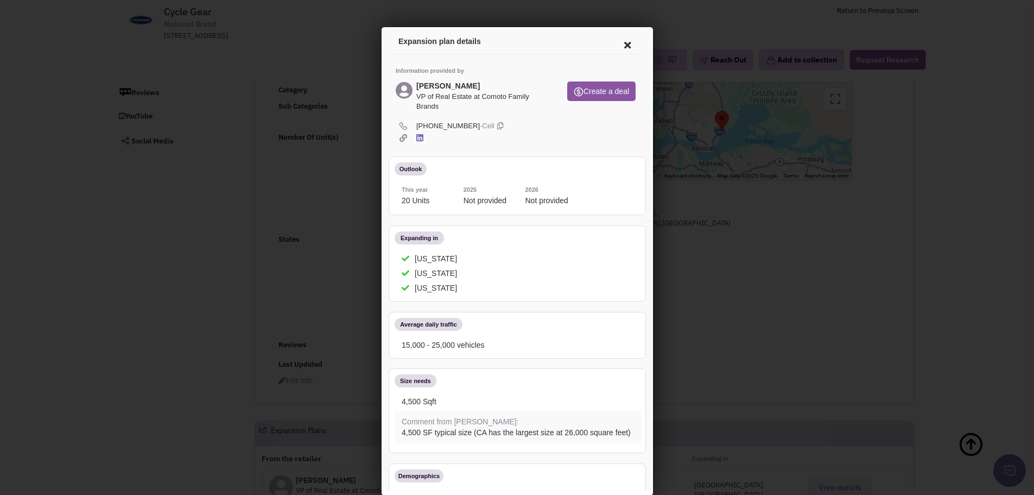
click at [616, 43] on icon at bounding box center [625, 43] width 23 height 26
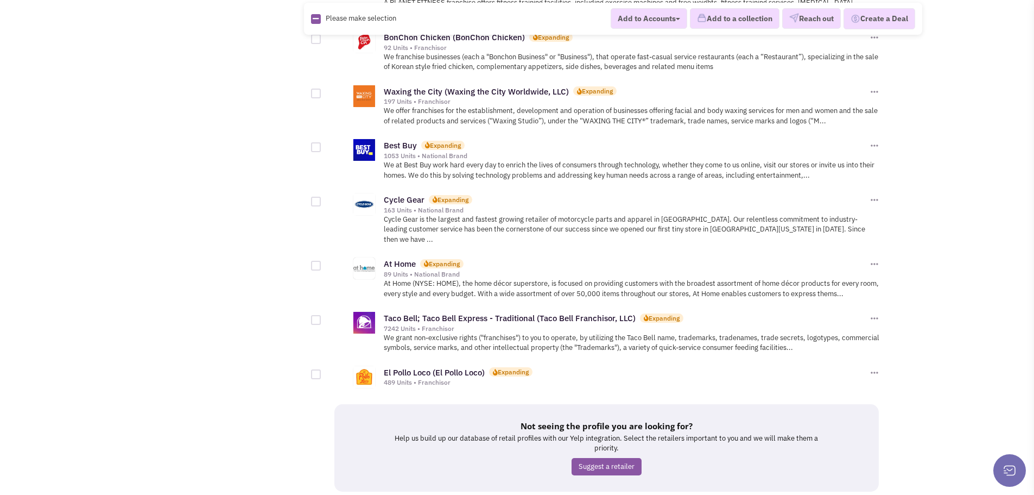
scroll to position [1085, 0]
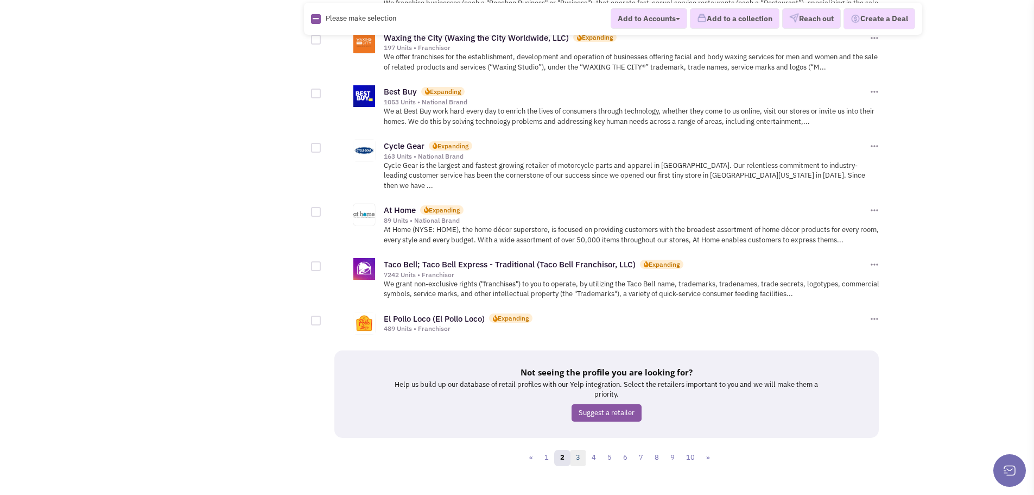
click at [582, 449] on link "3" at bounding box center [578, 457] width 16 height 16
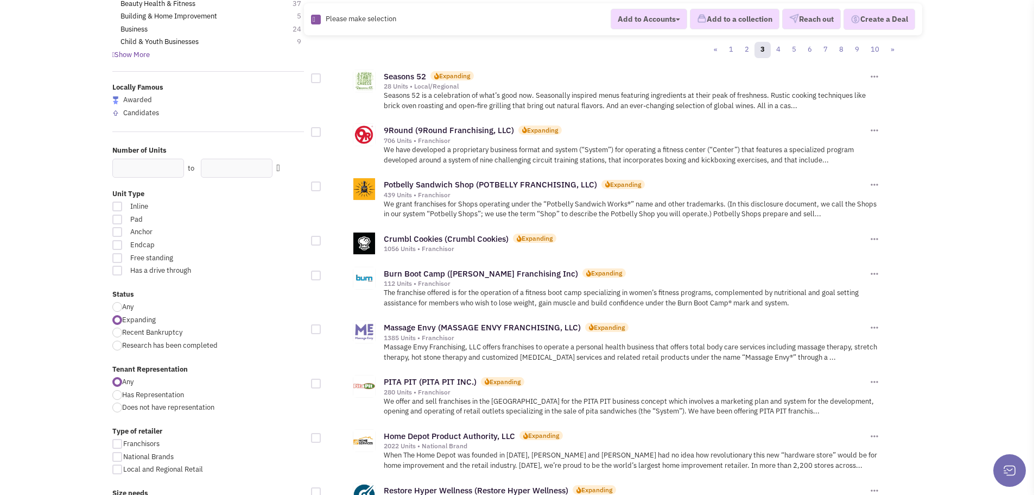
scroll to position [163, 0]
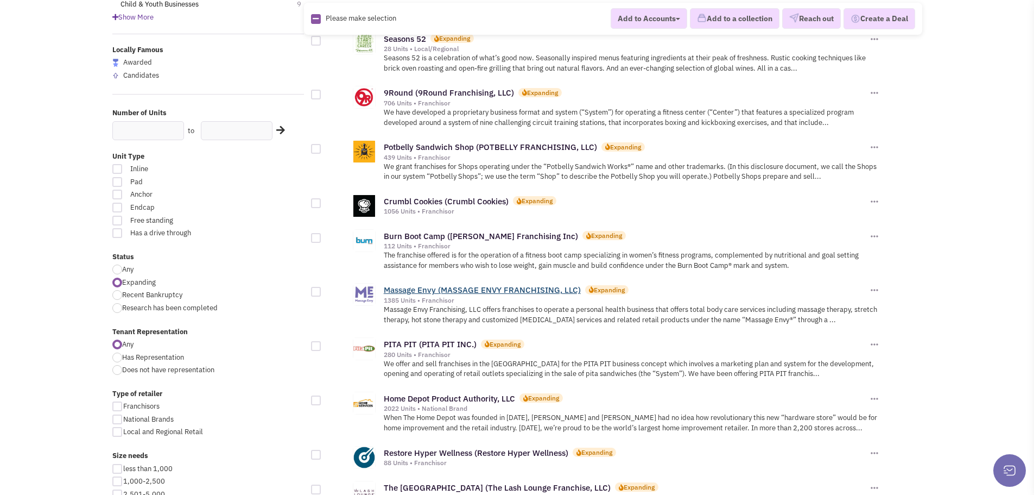
click at [447, 293] on link "Massage Envy (MASSAGE ENVY FRANCHISING, LLC)" at bounding box center [482, 289] width 197 height 10
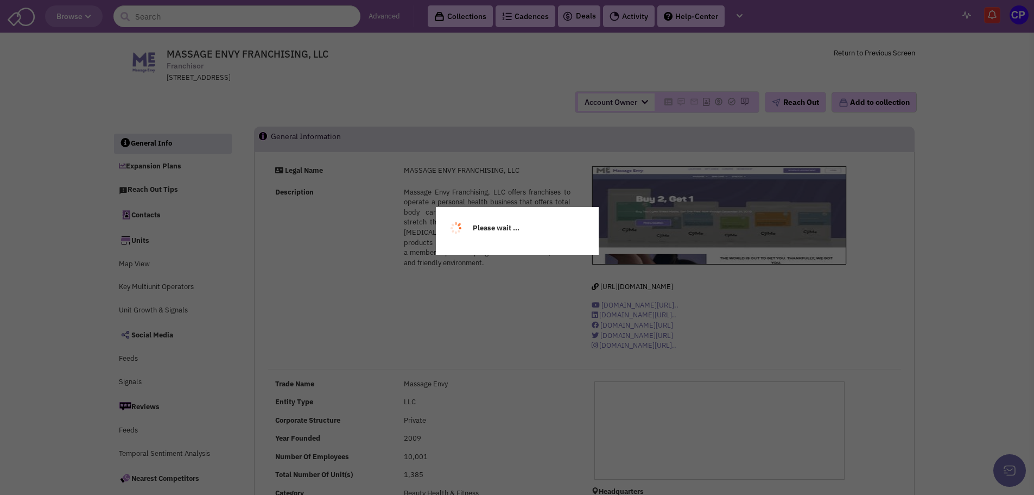
select select
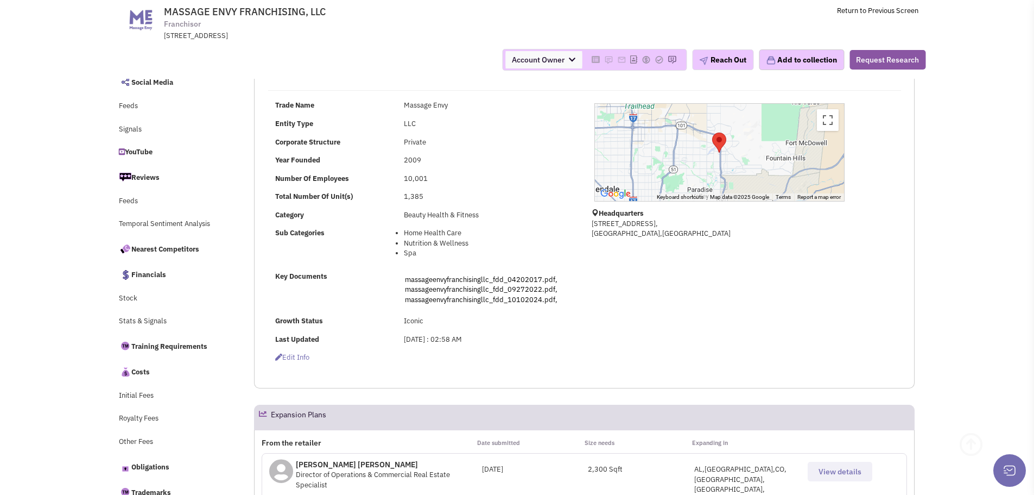
scroll to position [217, 0]
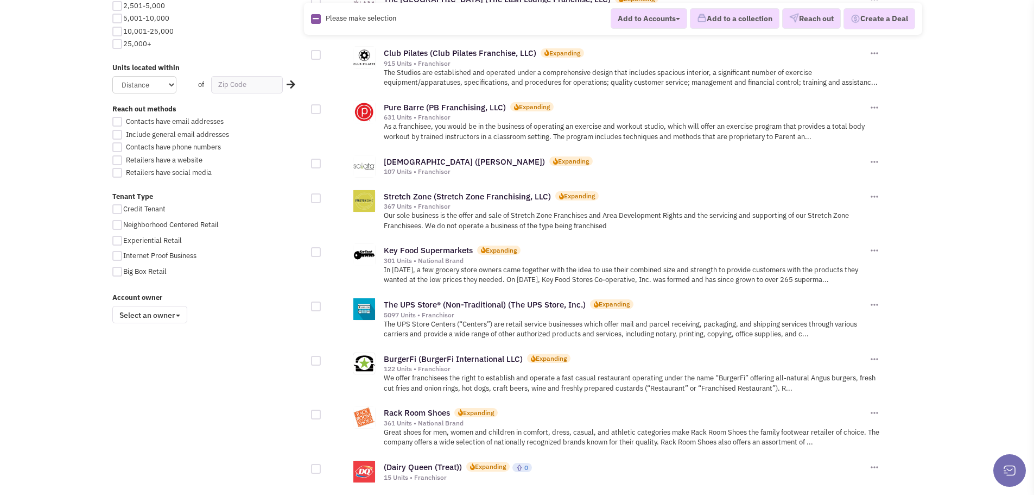
scroll to position [651, 0]
click at [472, 305] on link "The UPS Store® (Non-Traditional) (The UPS Store, Inc.)" at bounding box center [485, 304] width 202 height 10
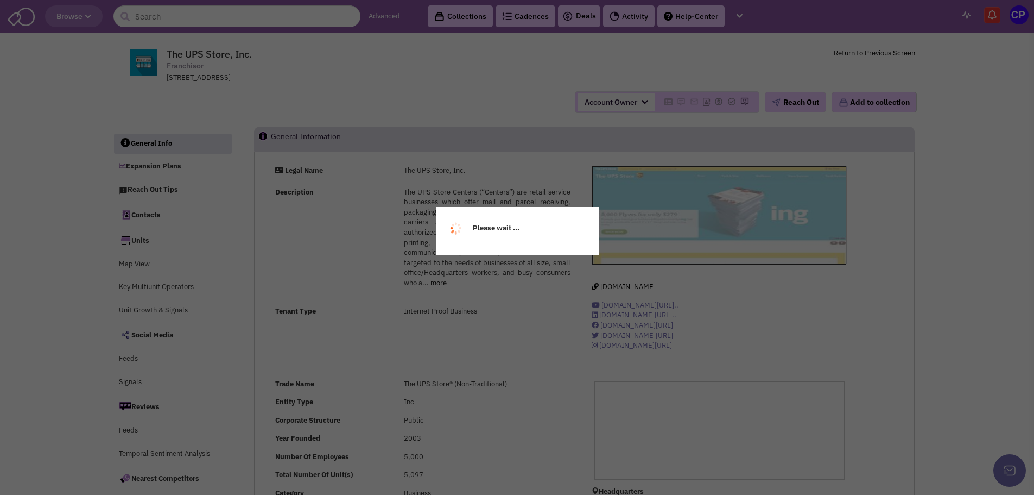
select select
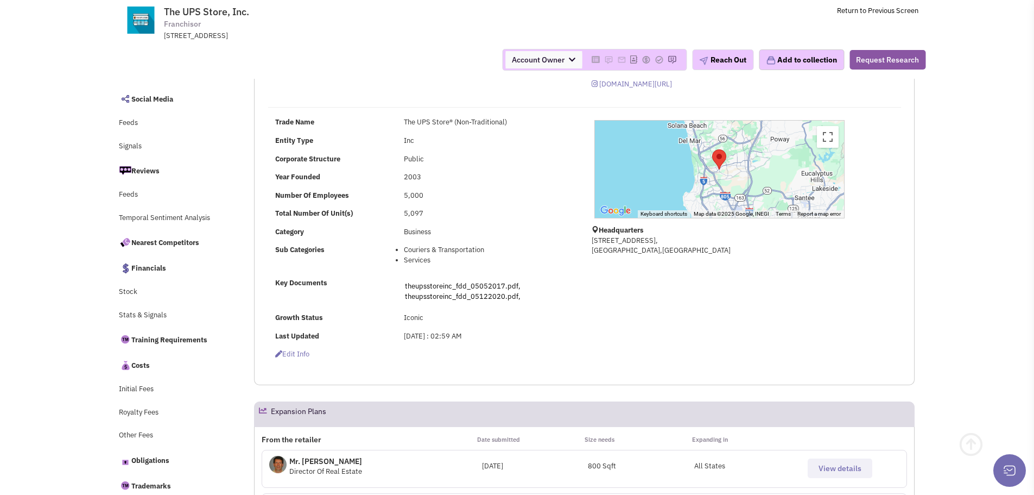
scroll to position [217, 0]
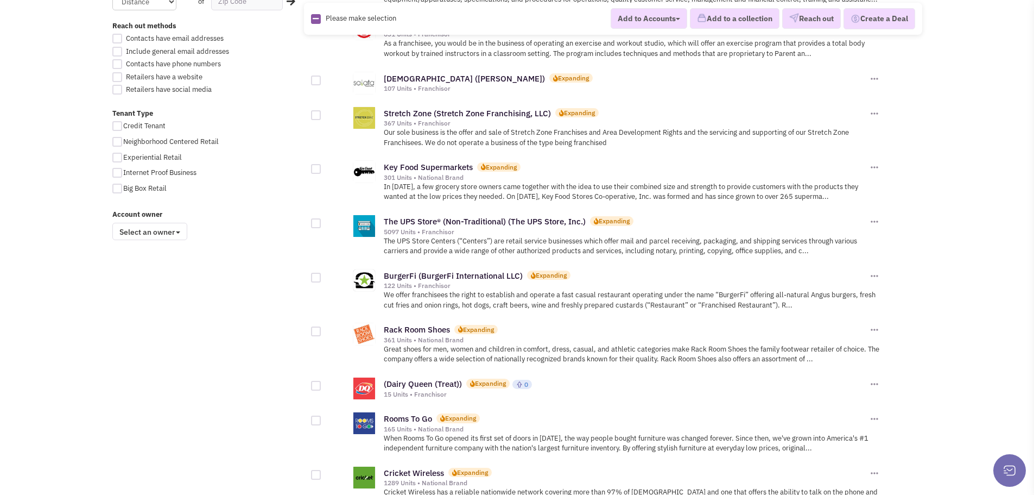
scroll to position [760, 0]
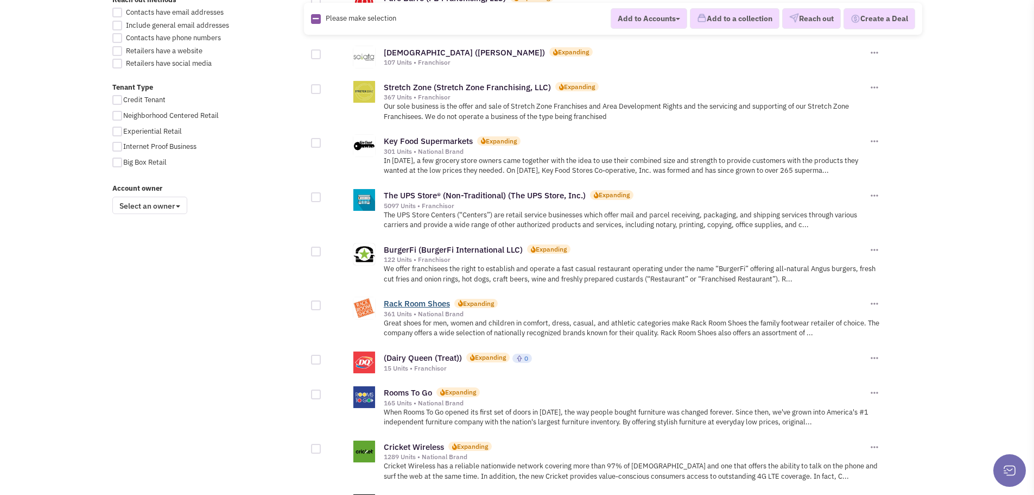
click at [410, 302] on link "Rack Room Shoes" at bounding box center [417, 303] width 66 height 10
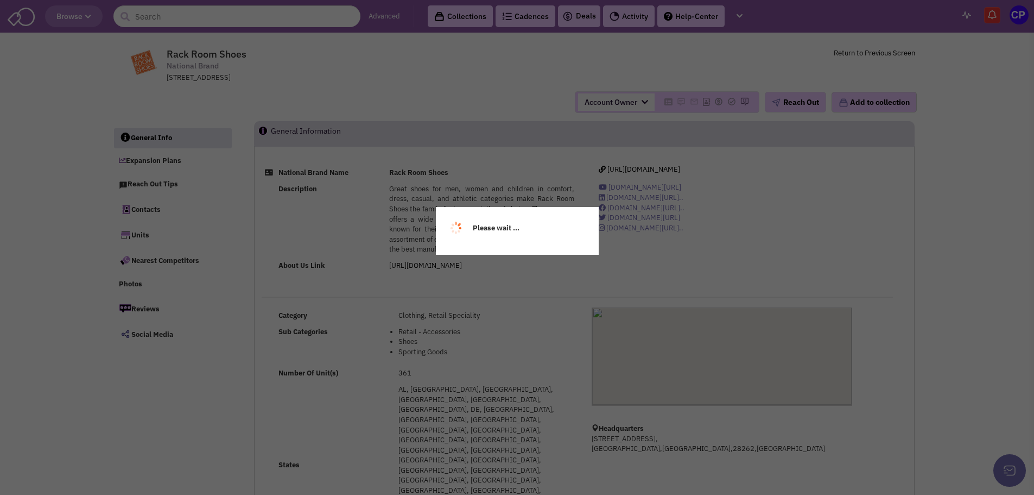
select select
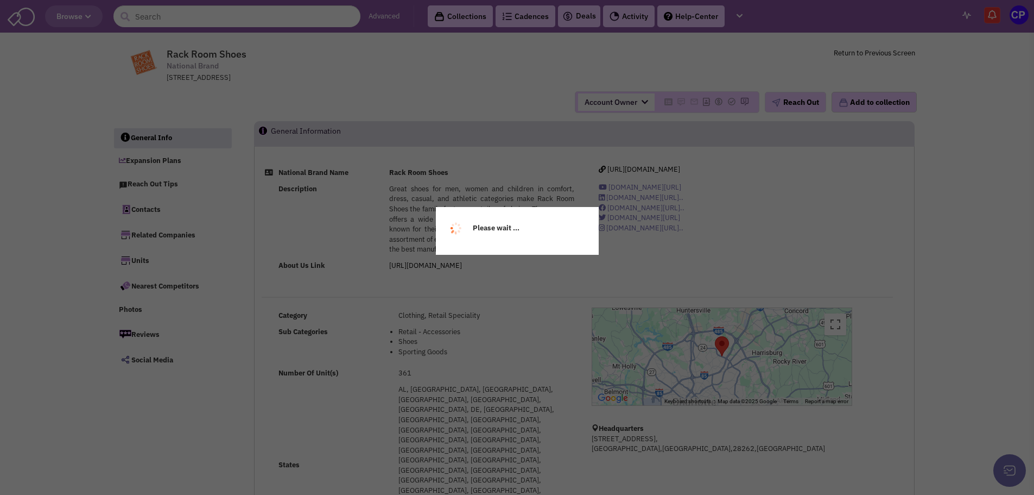
select select
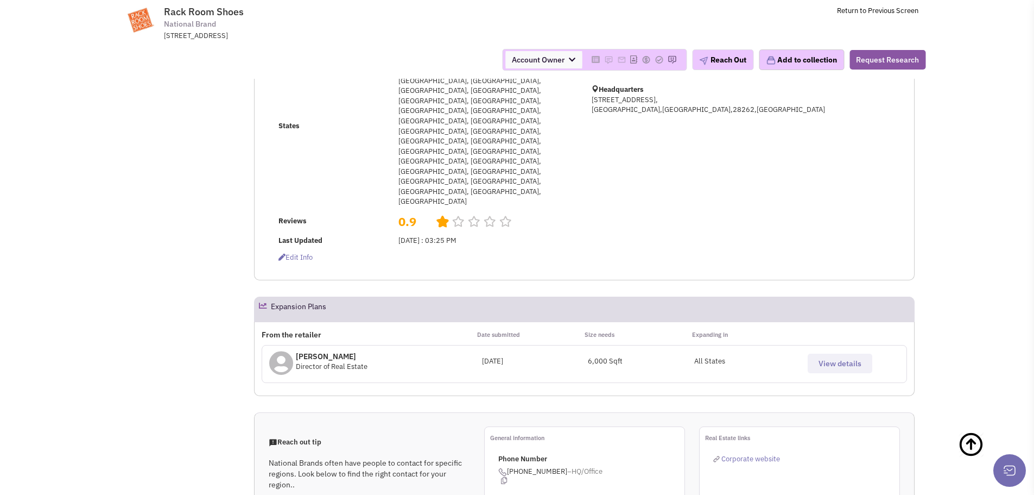
scroll to position [271, 0]
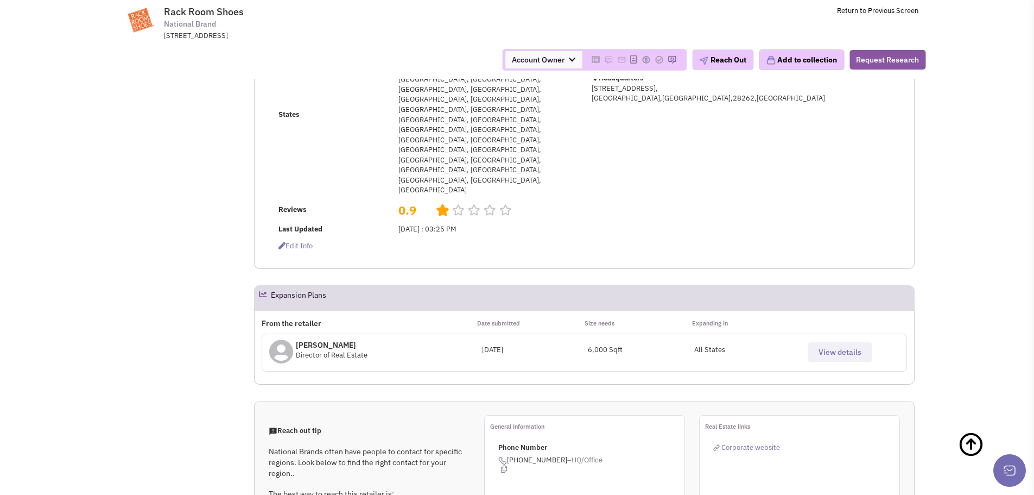
click at [832, 342] on button "View details" at bounding box center [840, 352] width 65 height 20
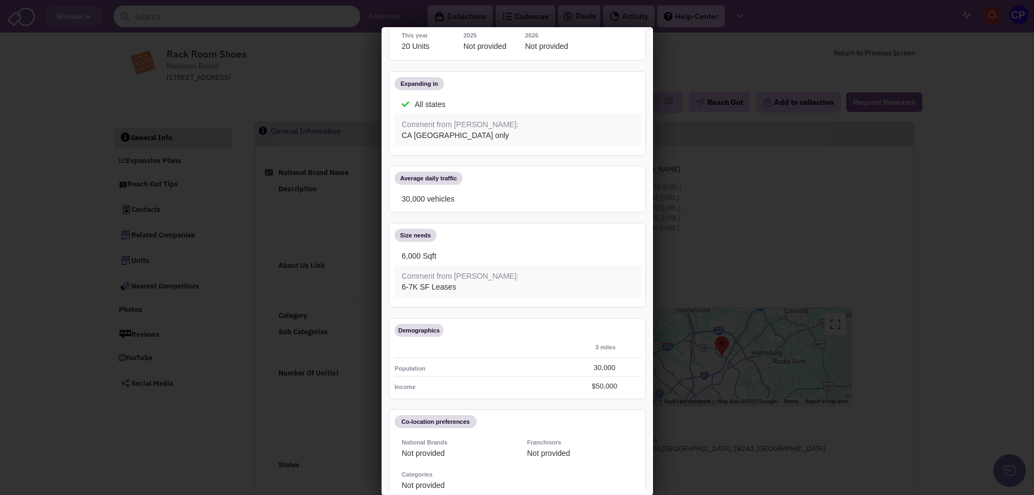
scroll to position [0, 0]
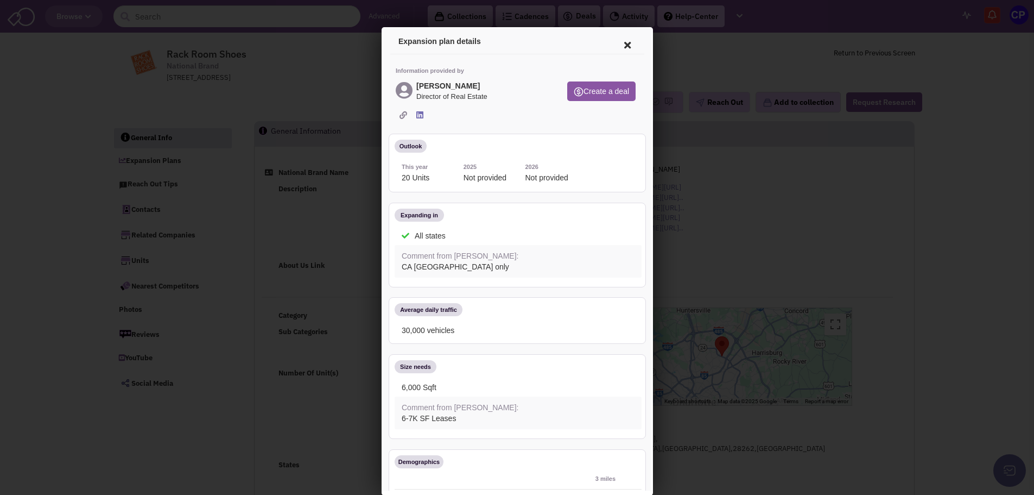
click at [398, 113] on icon at bounding box center [401, 114] width 8 height 8
click at [401, 112] on icon at bounding box center [401, 114] width 8 height 8
click at [616, 42] on icon at bounding box center [625, 43] width 23 height 26
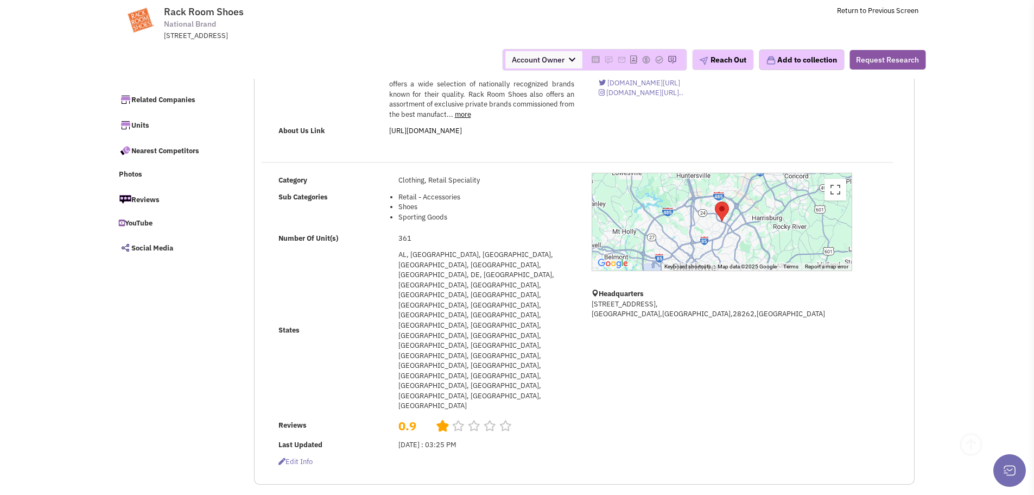
scroll to position [217, 0]
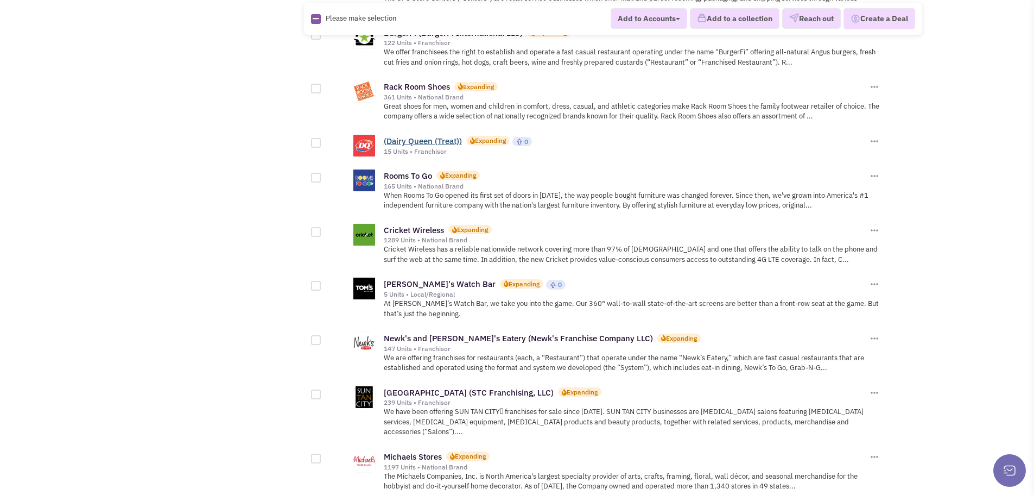
scroll to position [977, 0]
click at [417, 179] on link "Rooms To Go" at bounding box center [408, 175] width 48 height 10
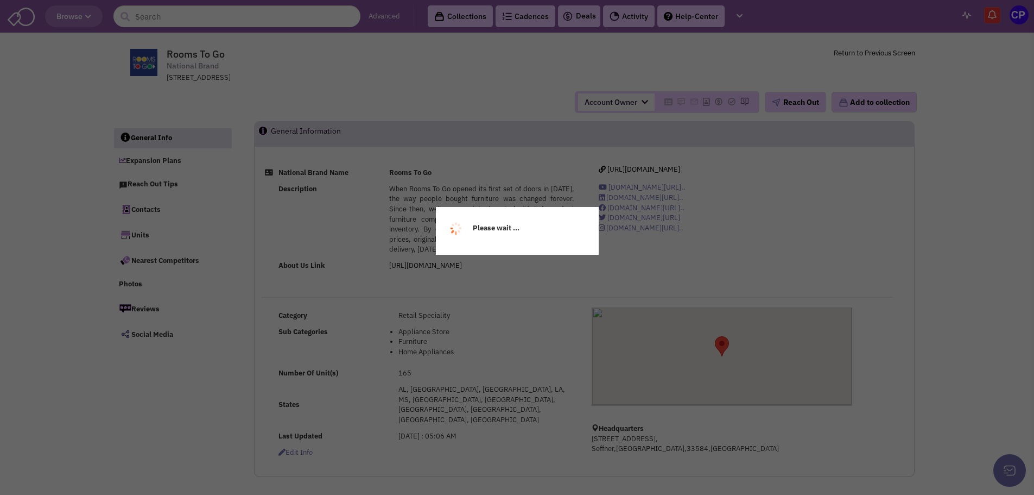
select select
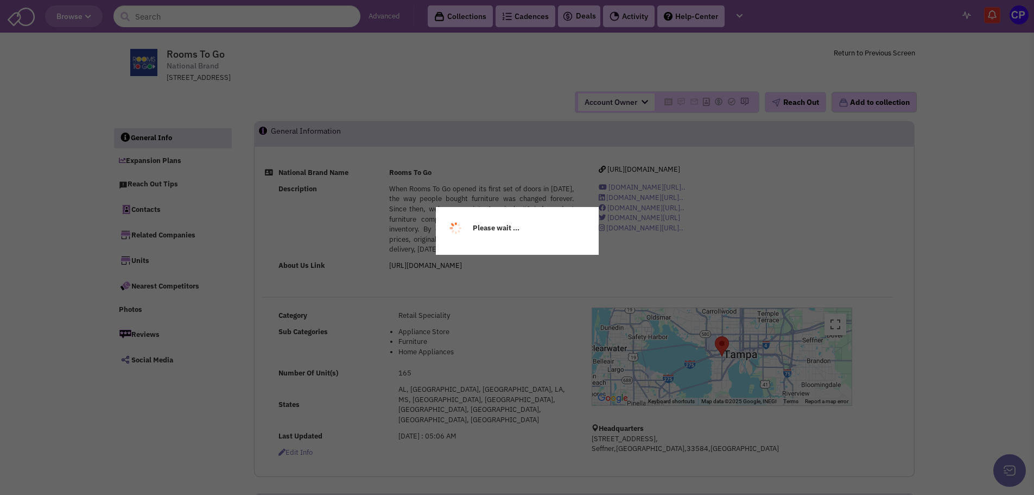
select select
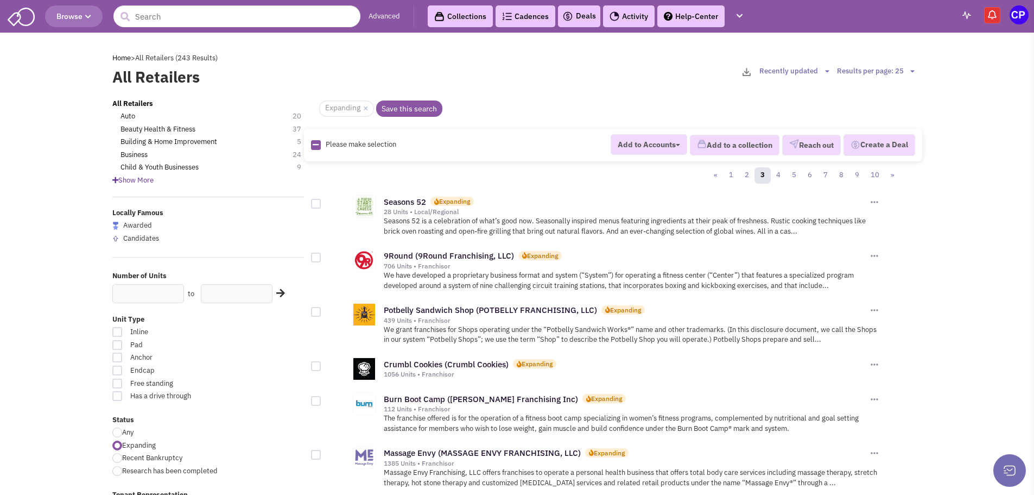
scroll to position [977, 0]
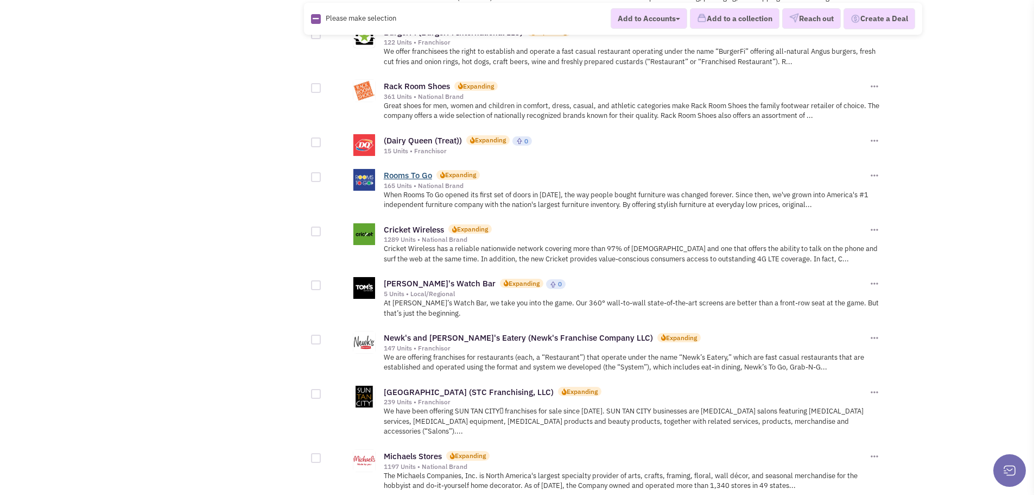
click at [397, 176] on link "Rooms To Go" at bounding box center [408, 175] width 48 height 10
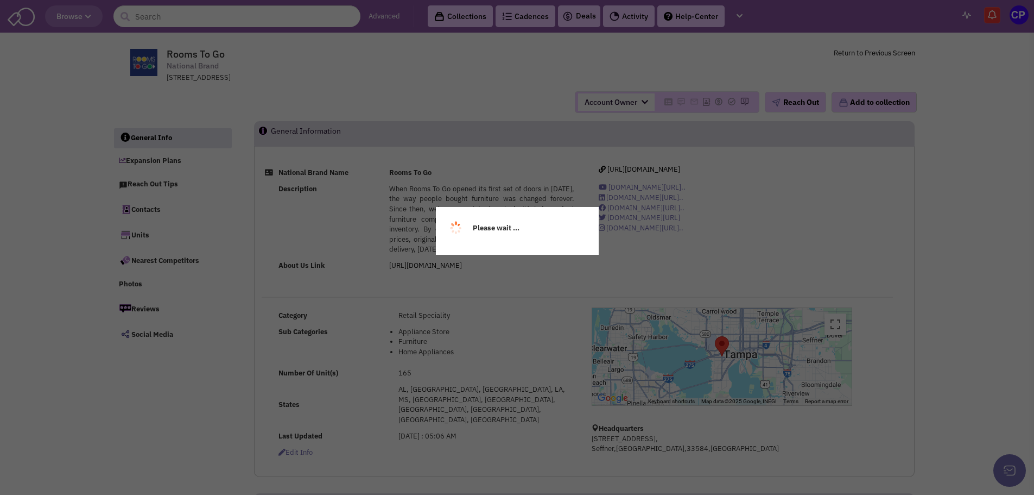
select select
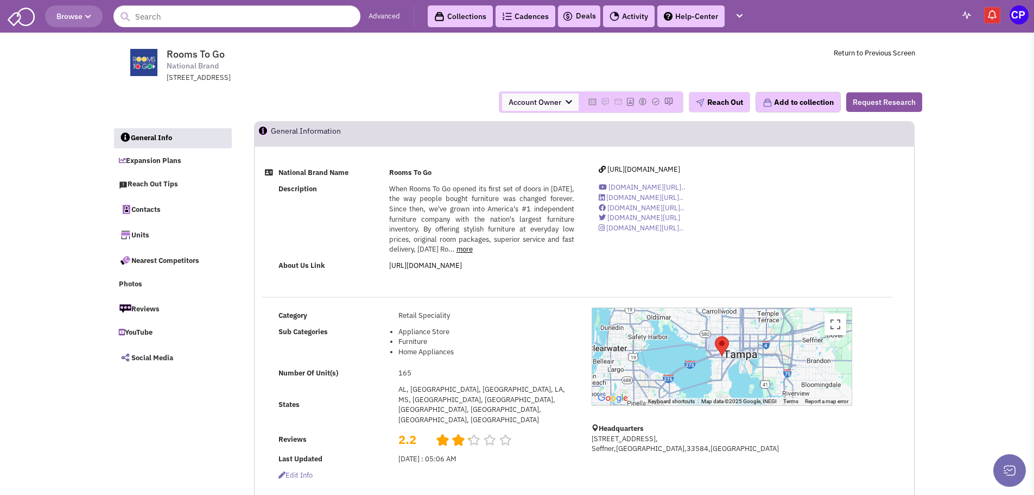
select select
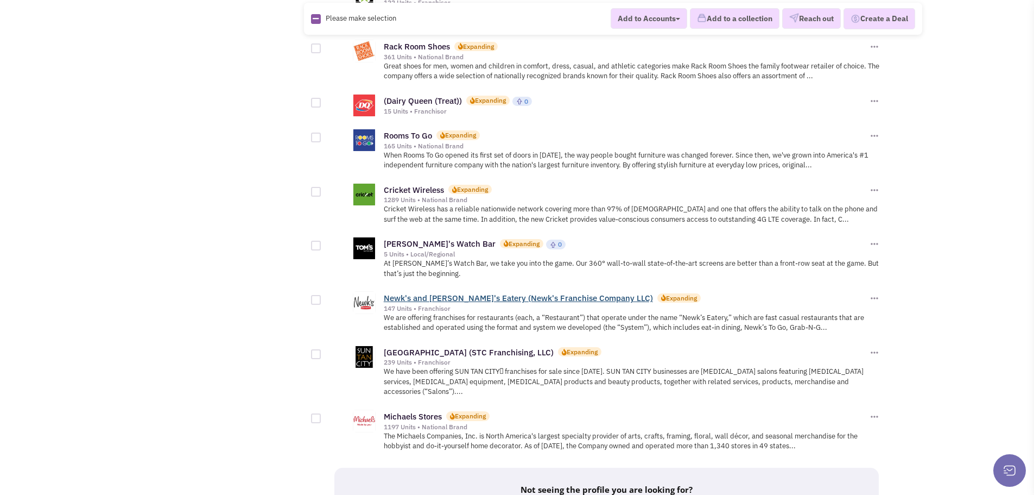
scroll to position [1086, 0]
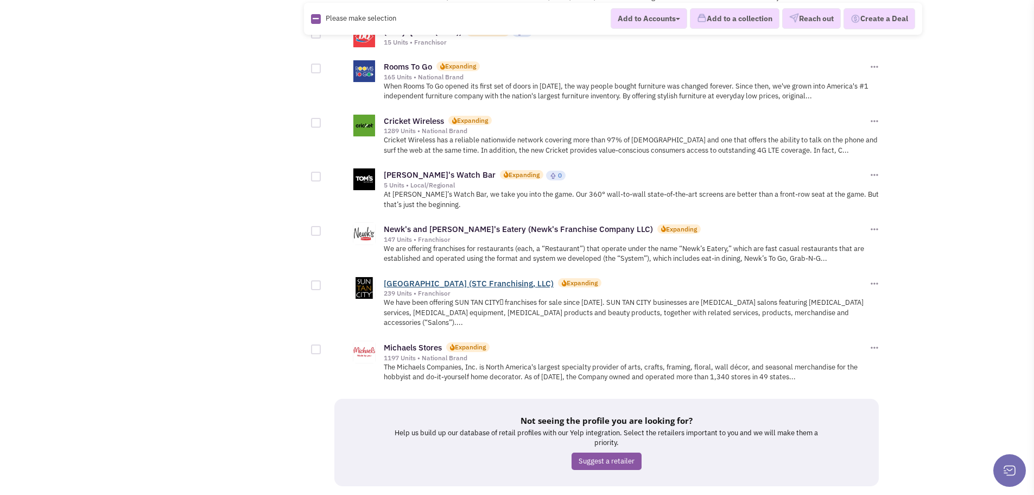
click at [404, 284] on link "Sun Tan City (STC Franchising, LLC)" at bounding box center [469, 283] width 170 height 10
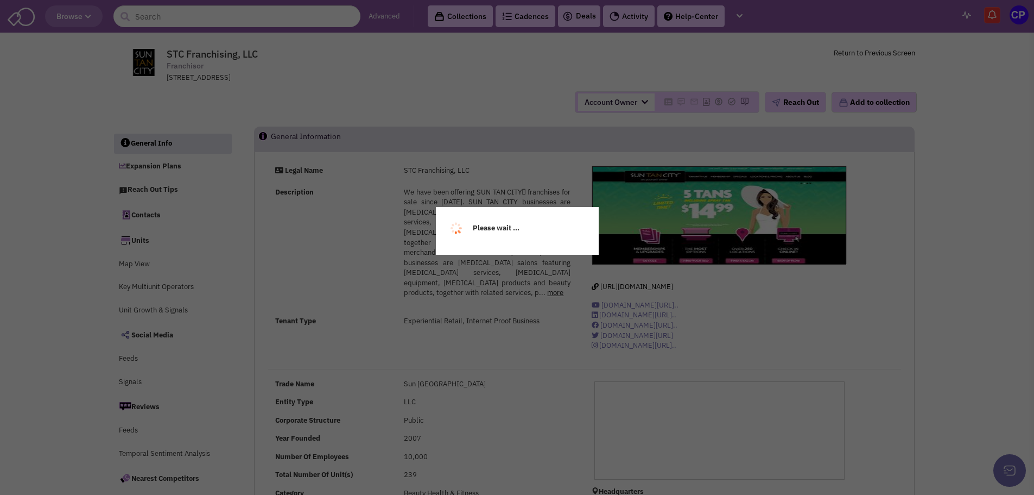
select select
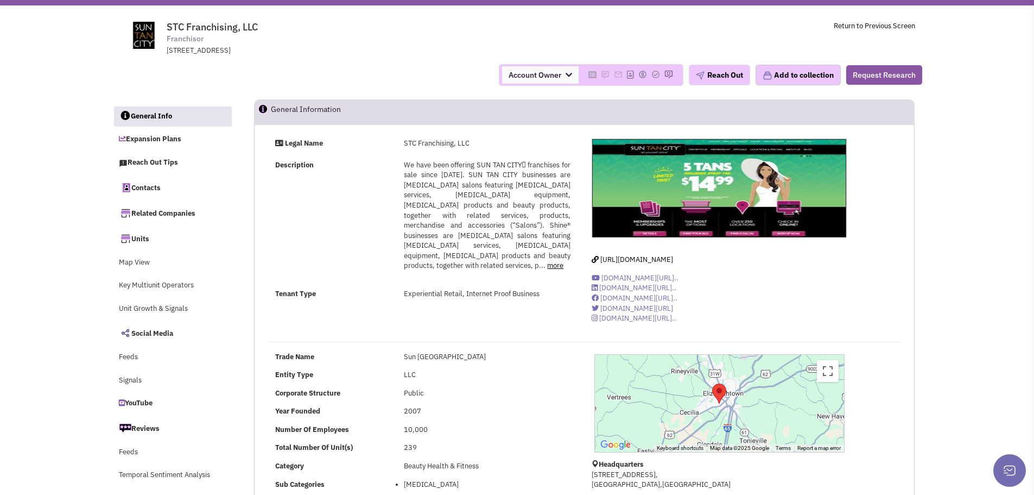
scroll to position [217, 0]
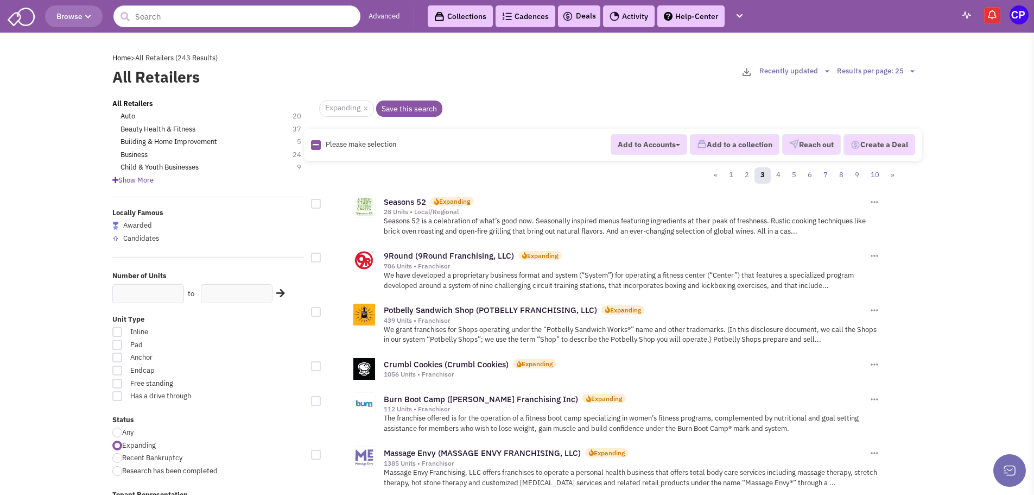
scroll to position [1086, 0]
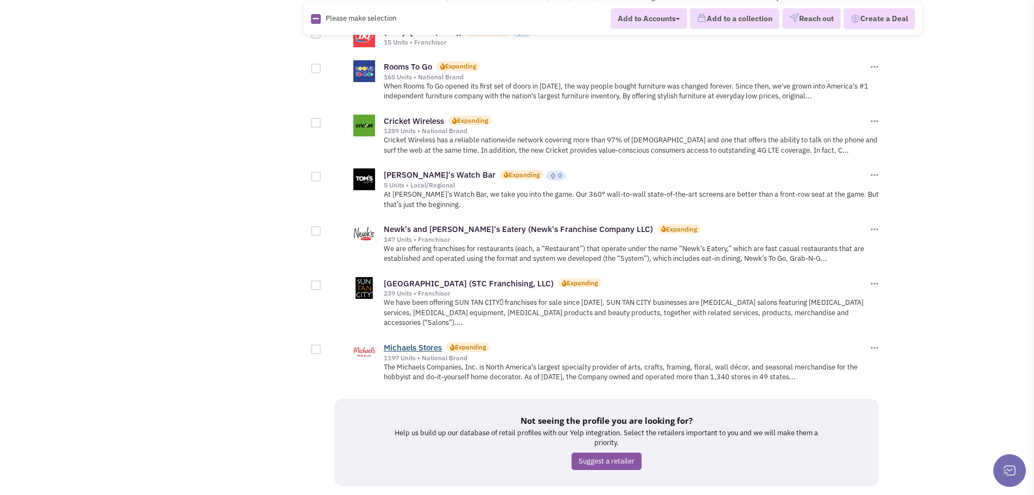
click at [422, 342] on link "Michaels Stores" at bounding box center [413, 347] width 58 height 10
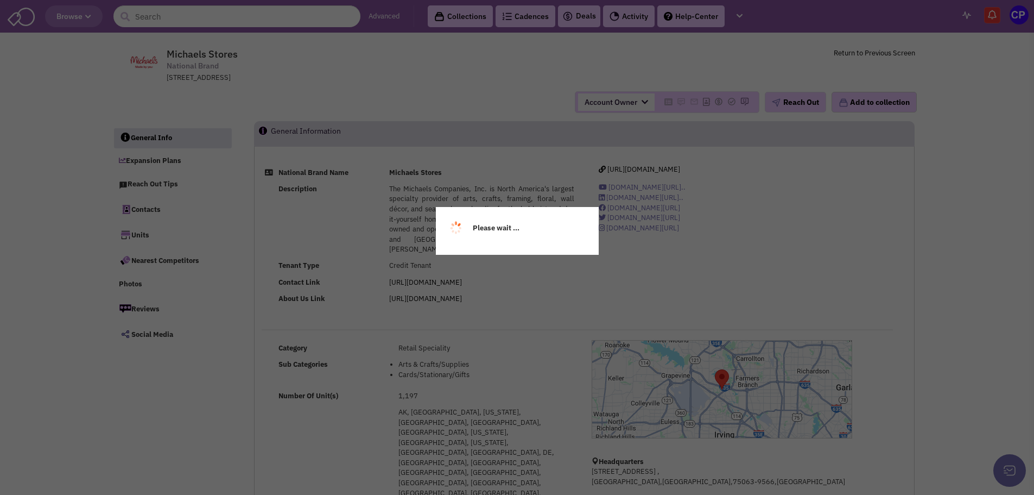
select select
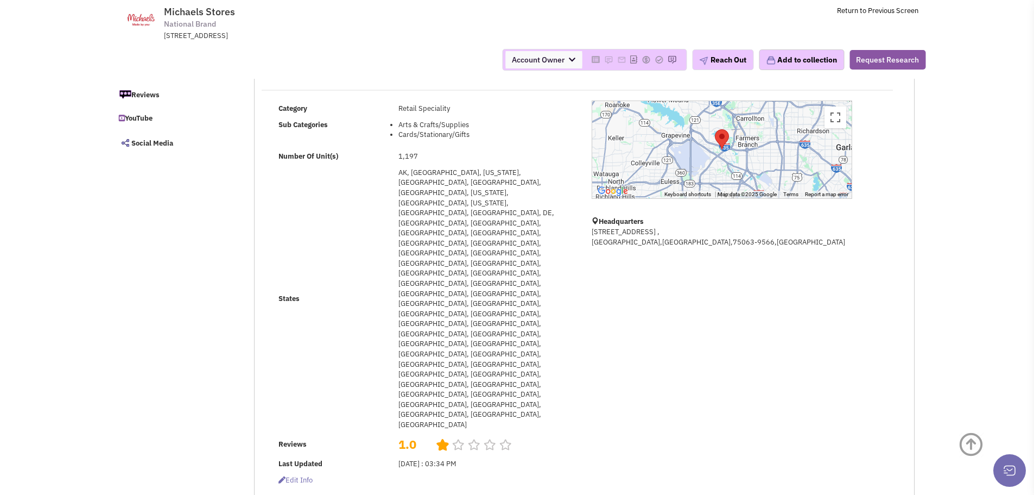
scroll to position [163, 0]
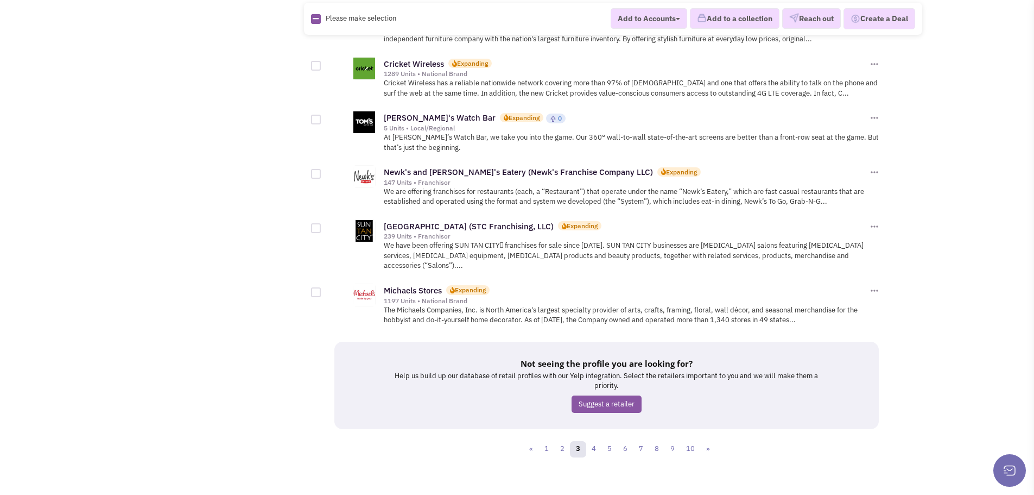
scroll to position [1144, 0]
click at [594, 440] on link "4" at bounding box center [594, 448] width 16 height 16
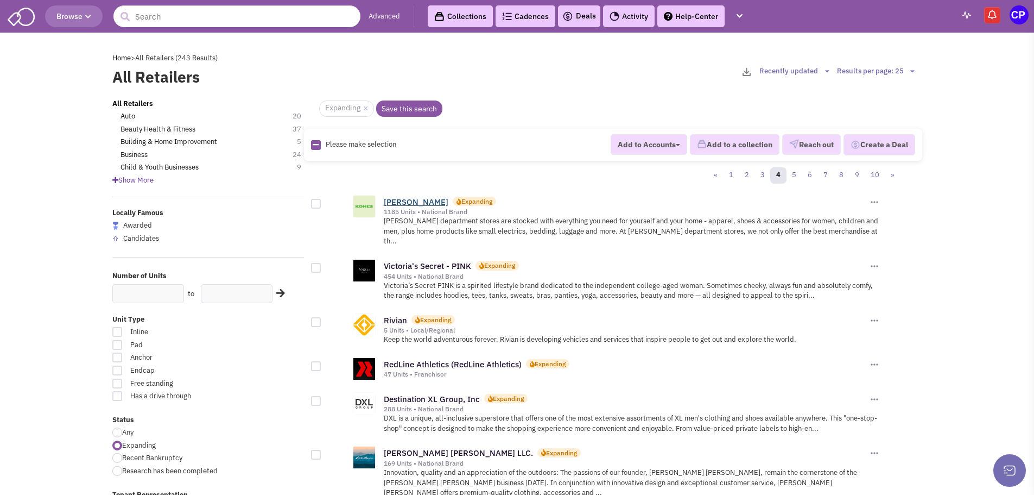
click at [399, 204] on link "[PERSON_NAME]" at bounding box center [416, 202] width 65 height 10
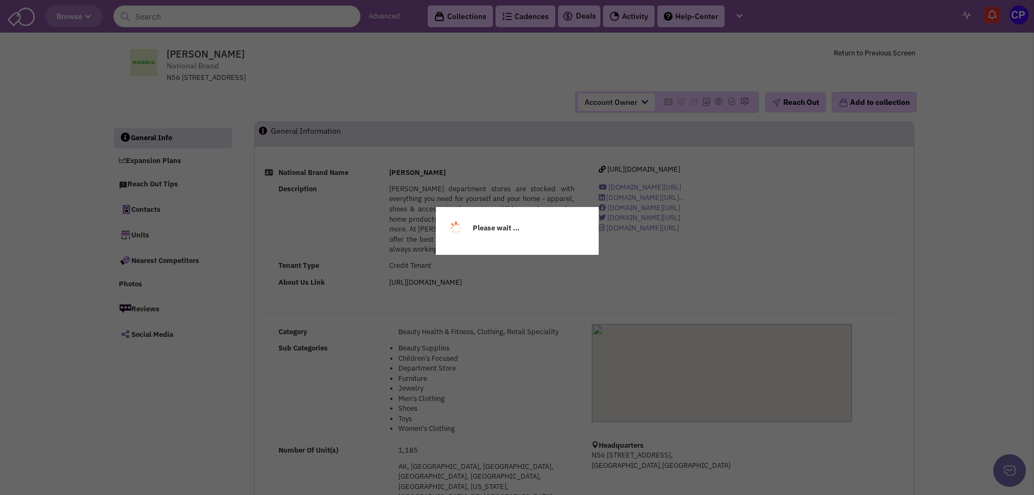
select select
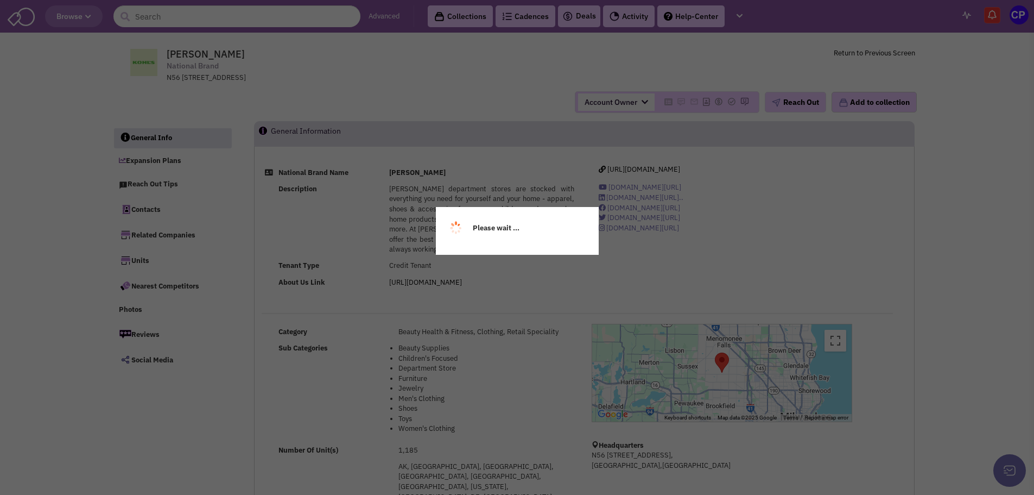
select select
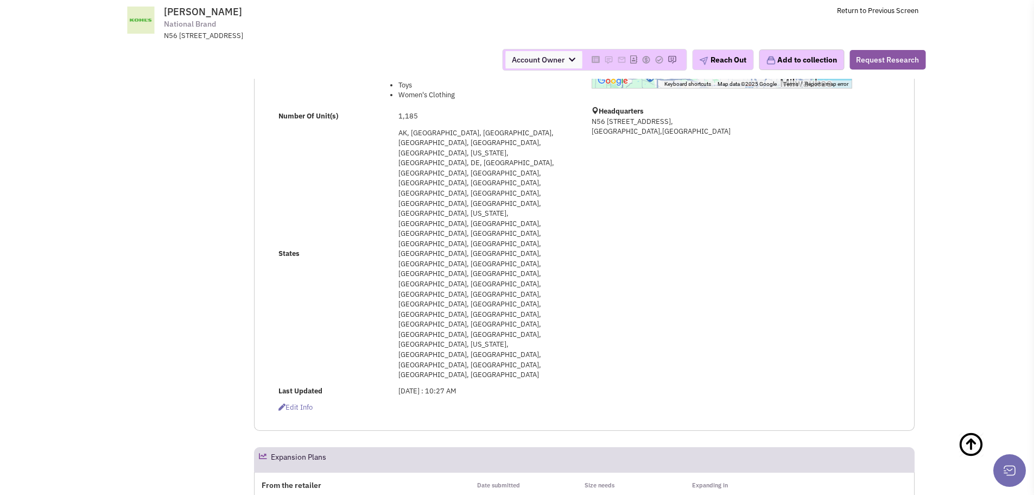
scroll to position [271, 0]
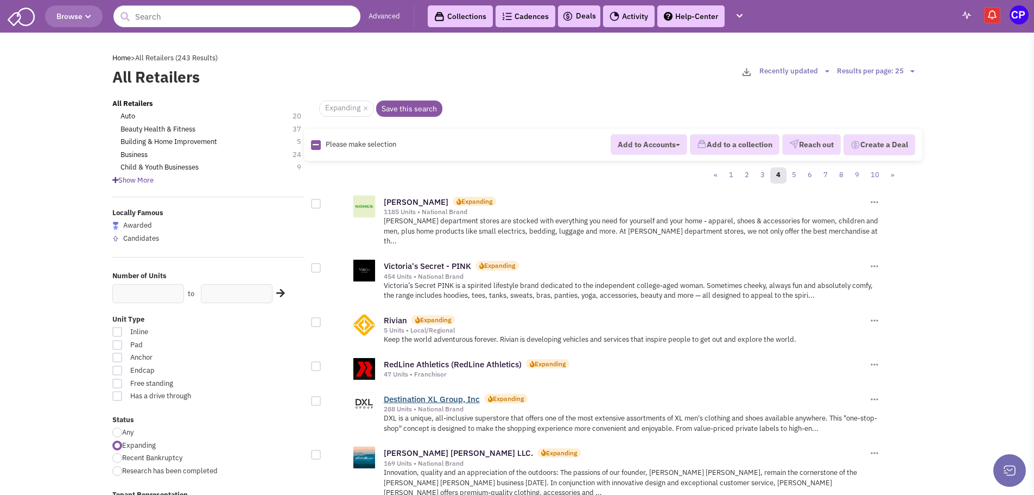
click at [425, 394] on link "Destination XL Group, Inc" at bounding box center [432, 399] width 96 height 10
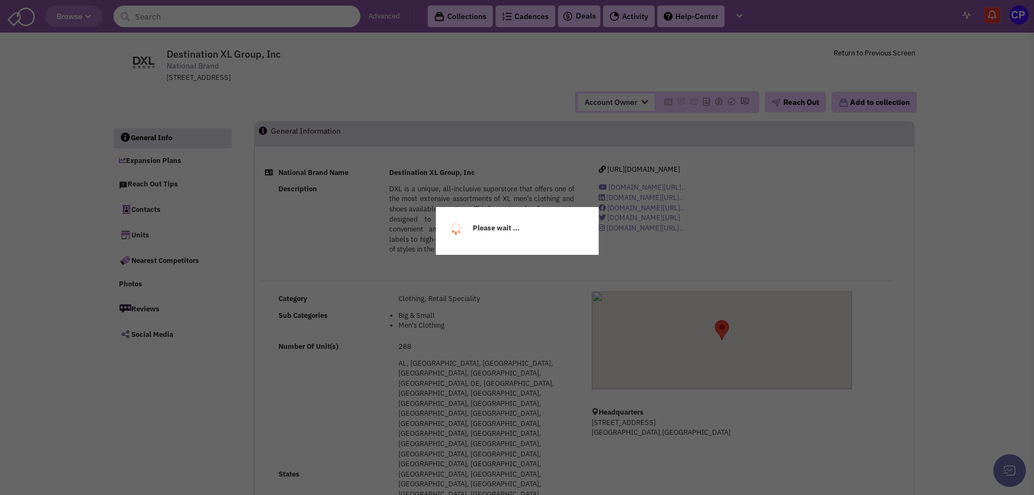
select select
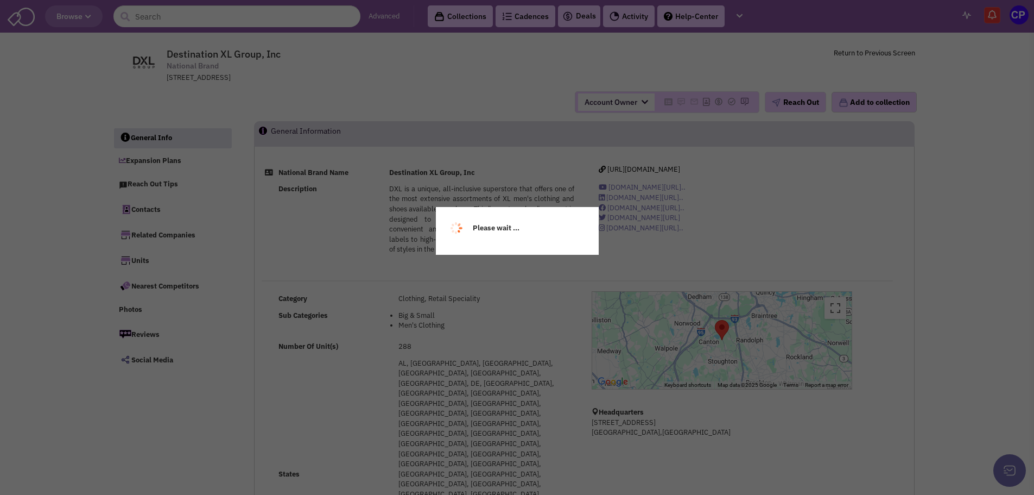
select select
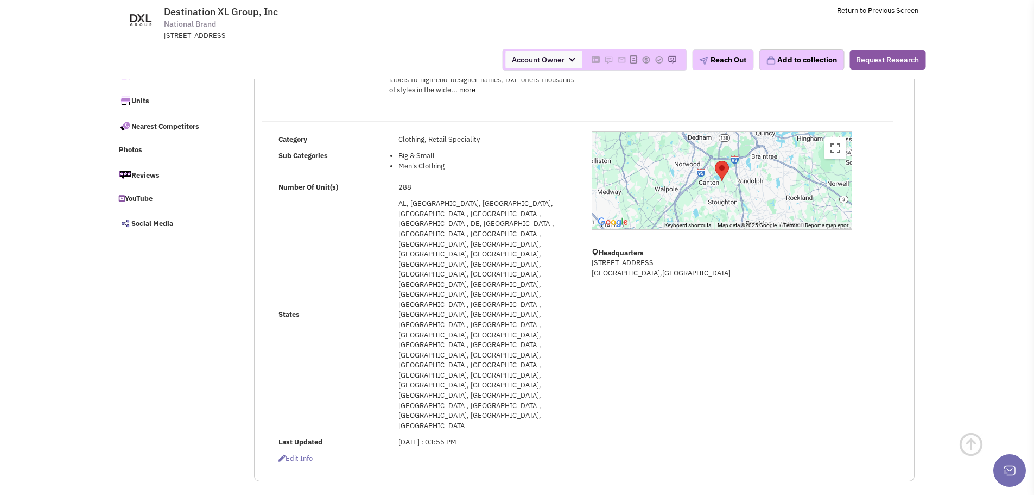
scroll to position [217, 0]
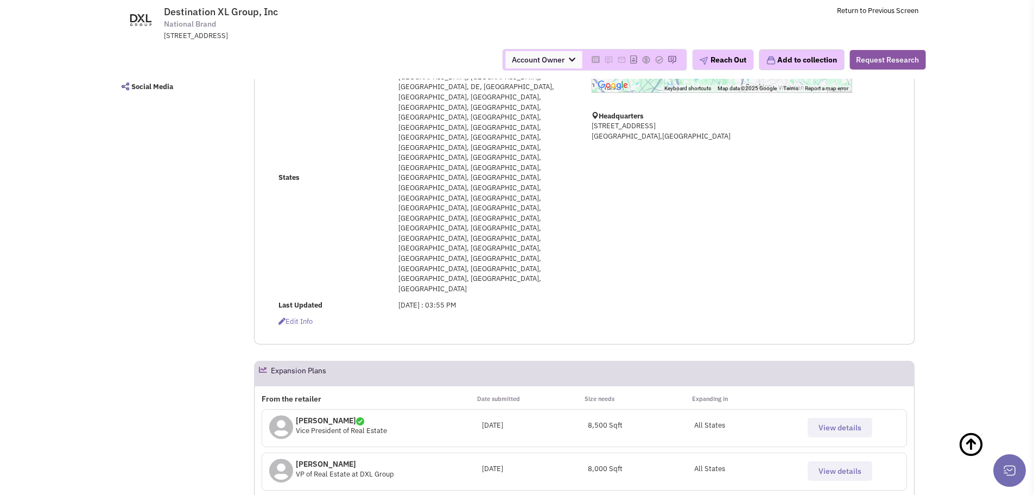
click at [822, 466] on span "View details" at bounding box center [840, 471] width 43 height 10
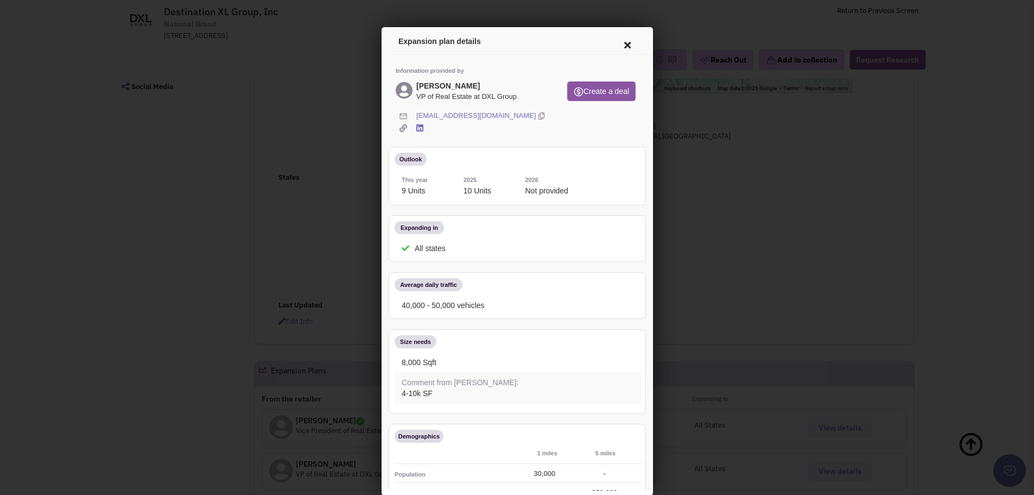
click at [614, 44] on icon at bounding box center [625, 43] width 23 height 26
